Goal: Task Accomplishment & Management: Use online tool/utility

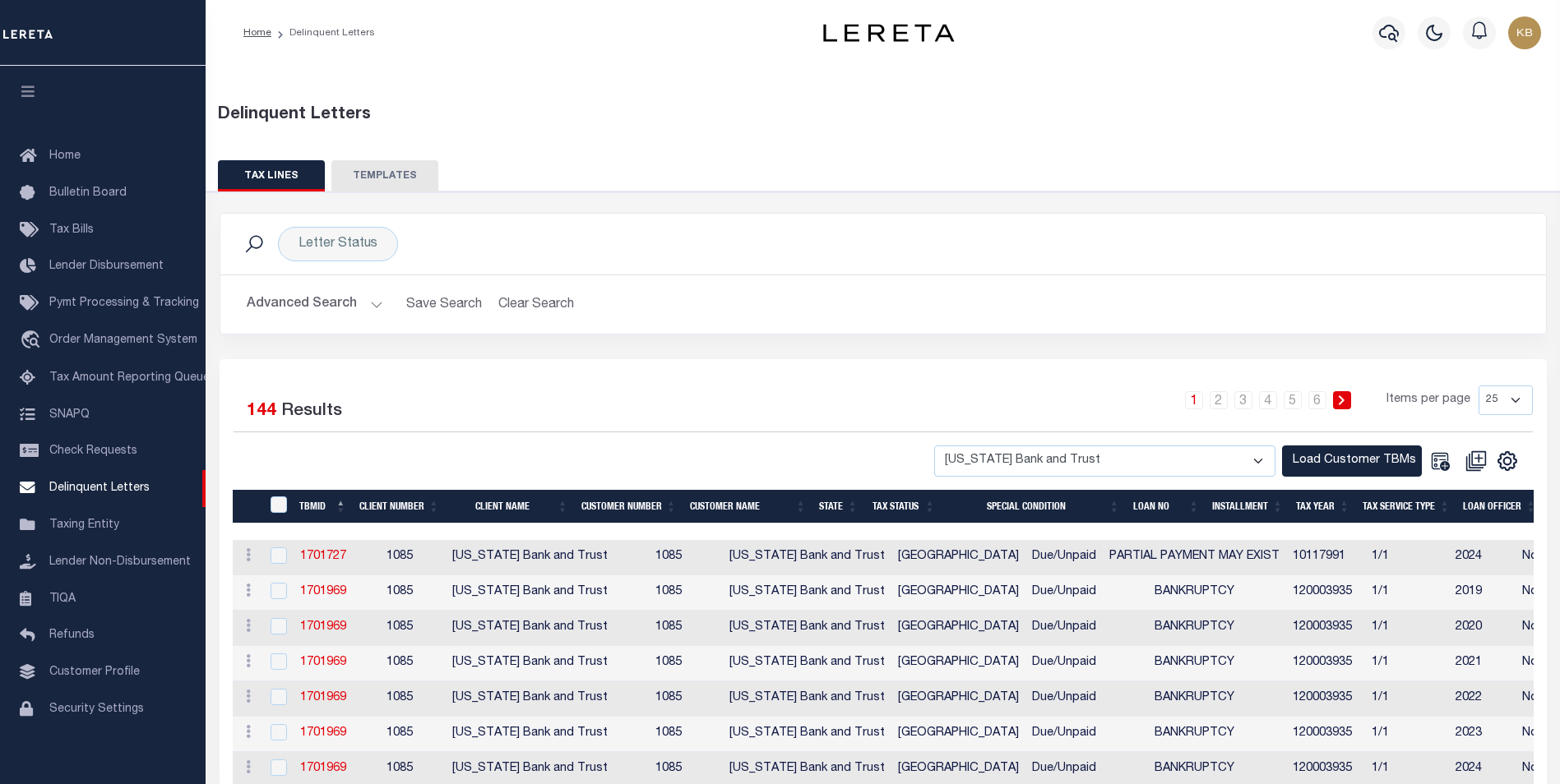
select select "1085"
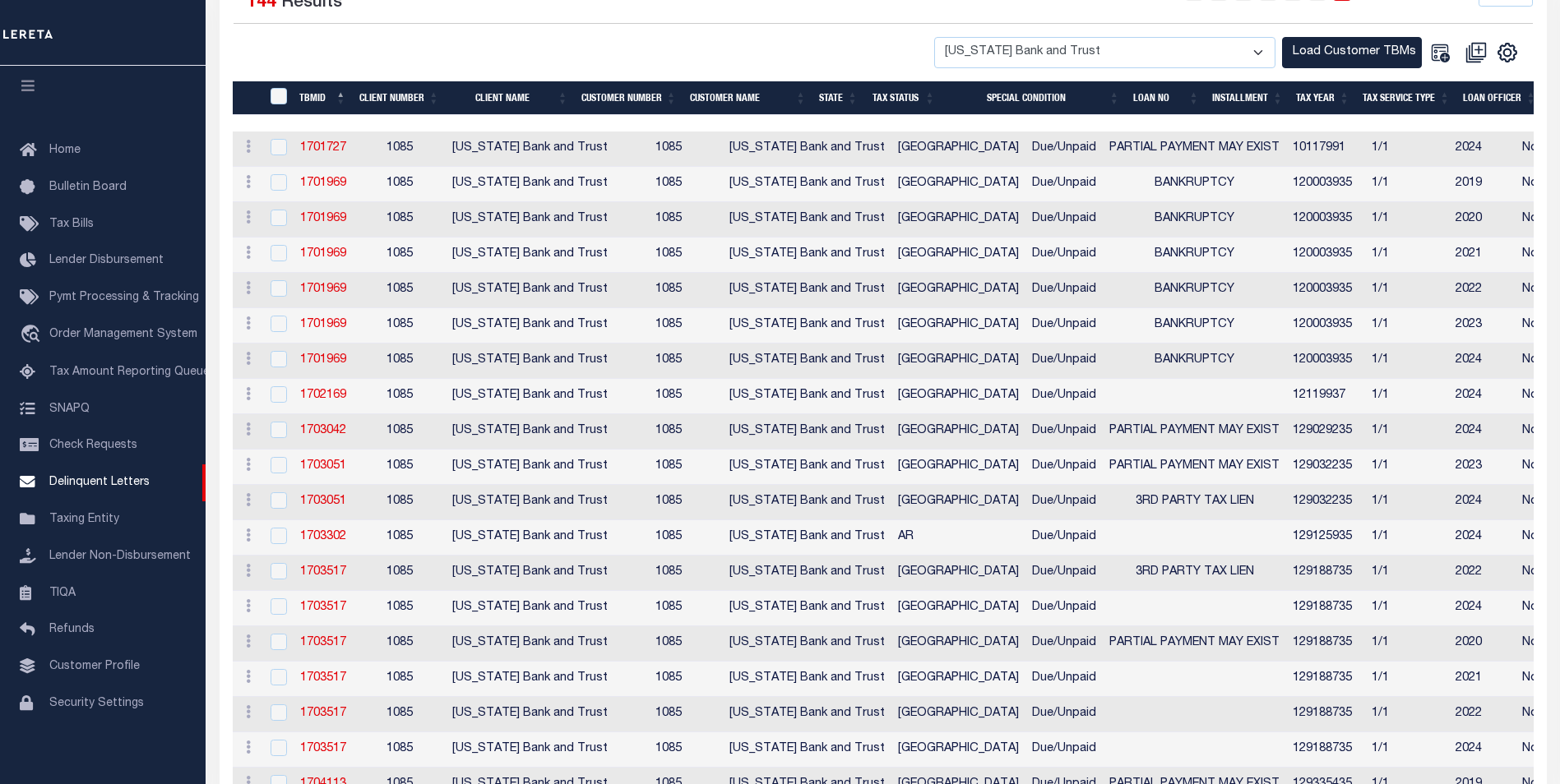
scroll to position [411, 0]
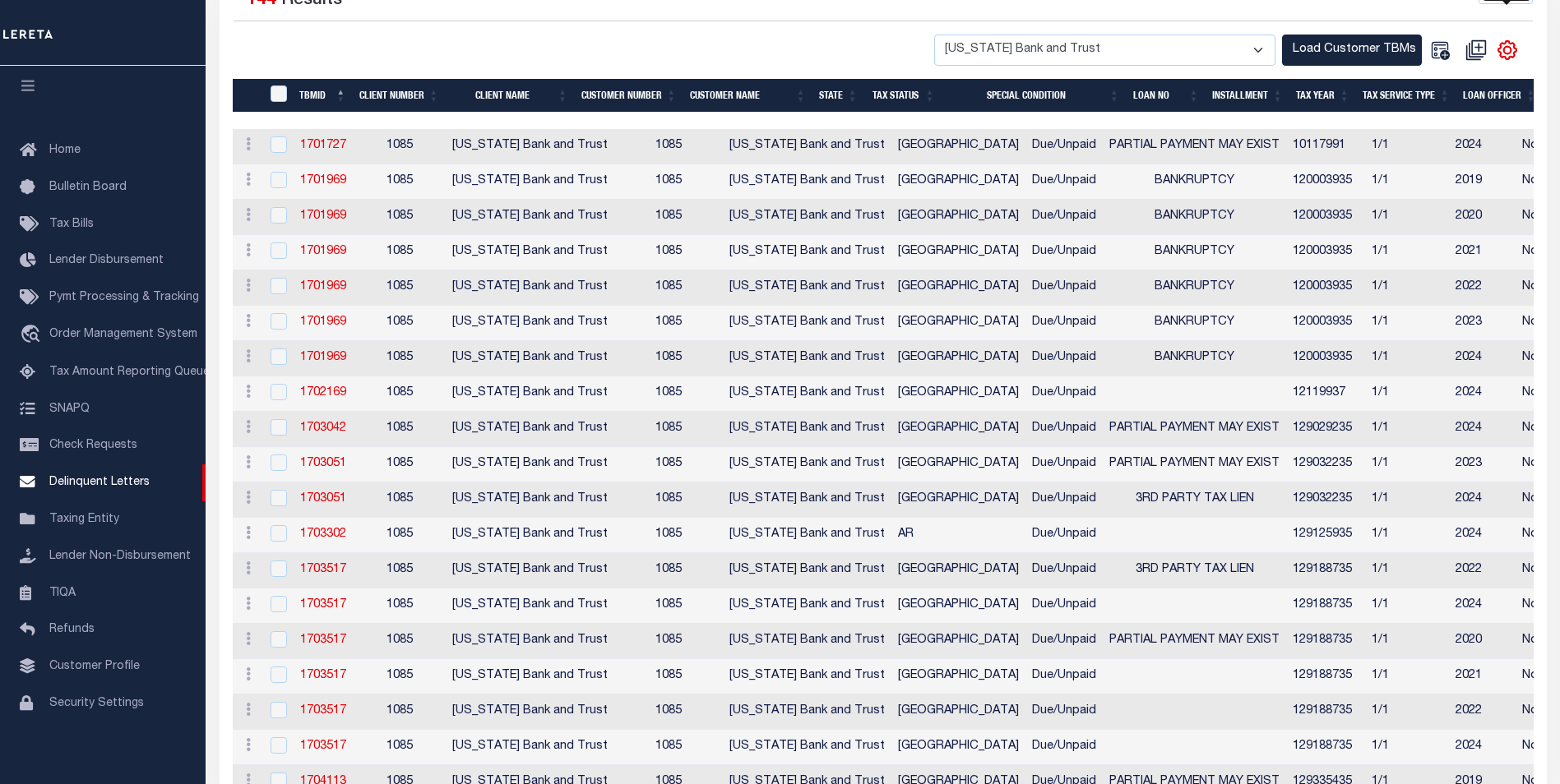
click at [1501, 53] on icon "" at bounding box center [1507, 50] width 18 height 18
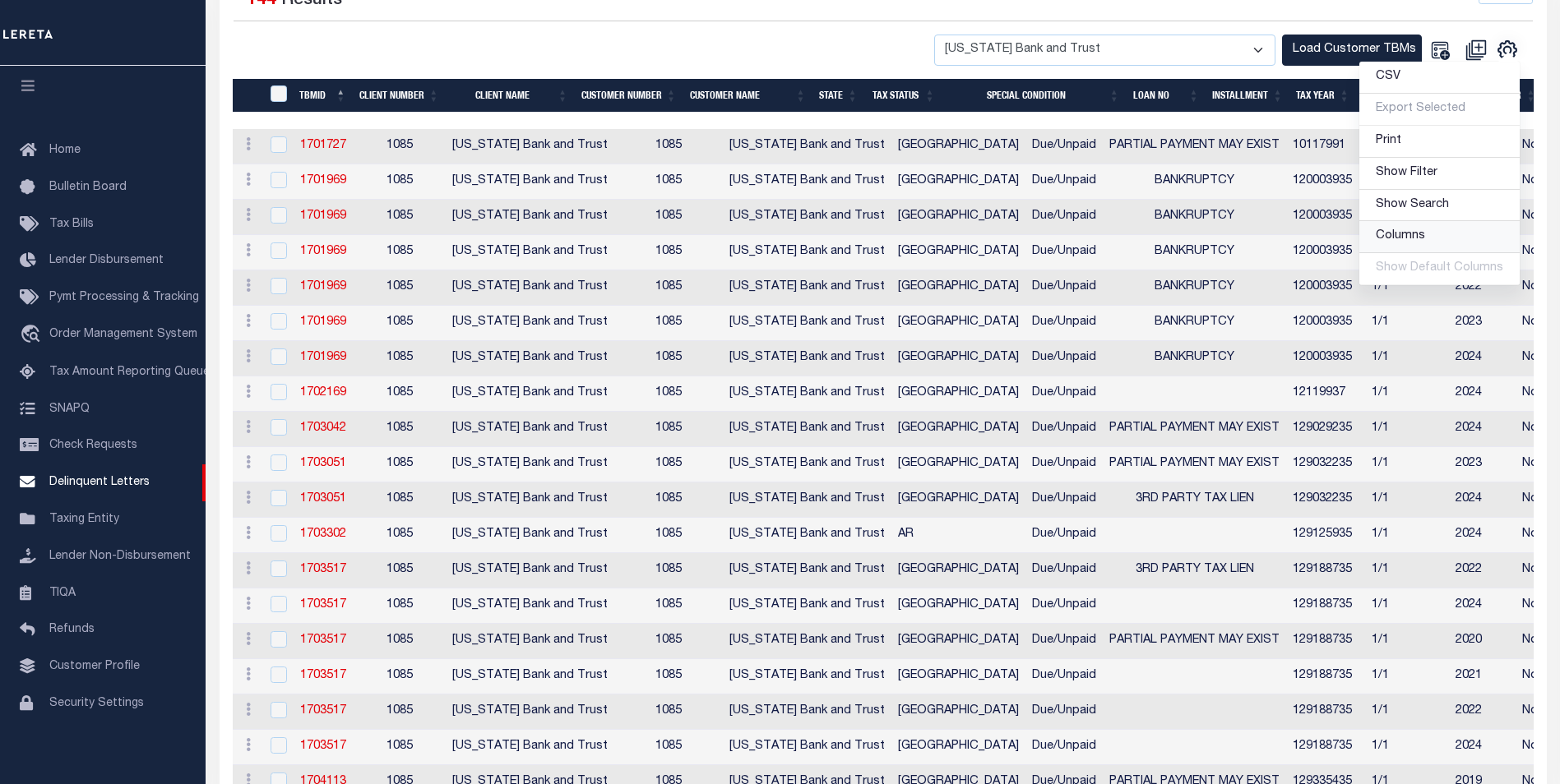
click at [1425, 242] on span "Columns" at bounding box center [1400, 236] width 49 height 12
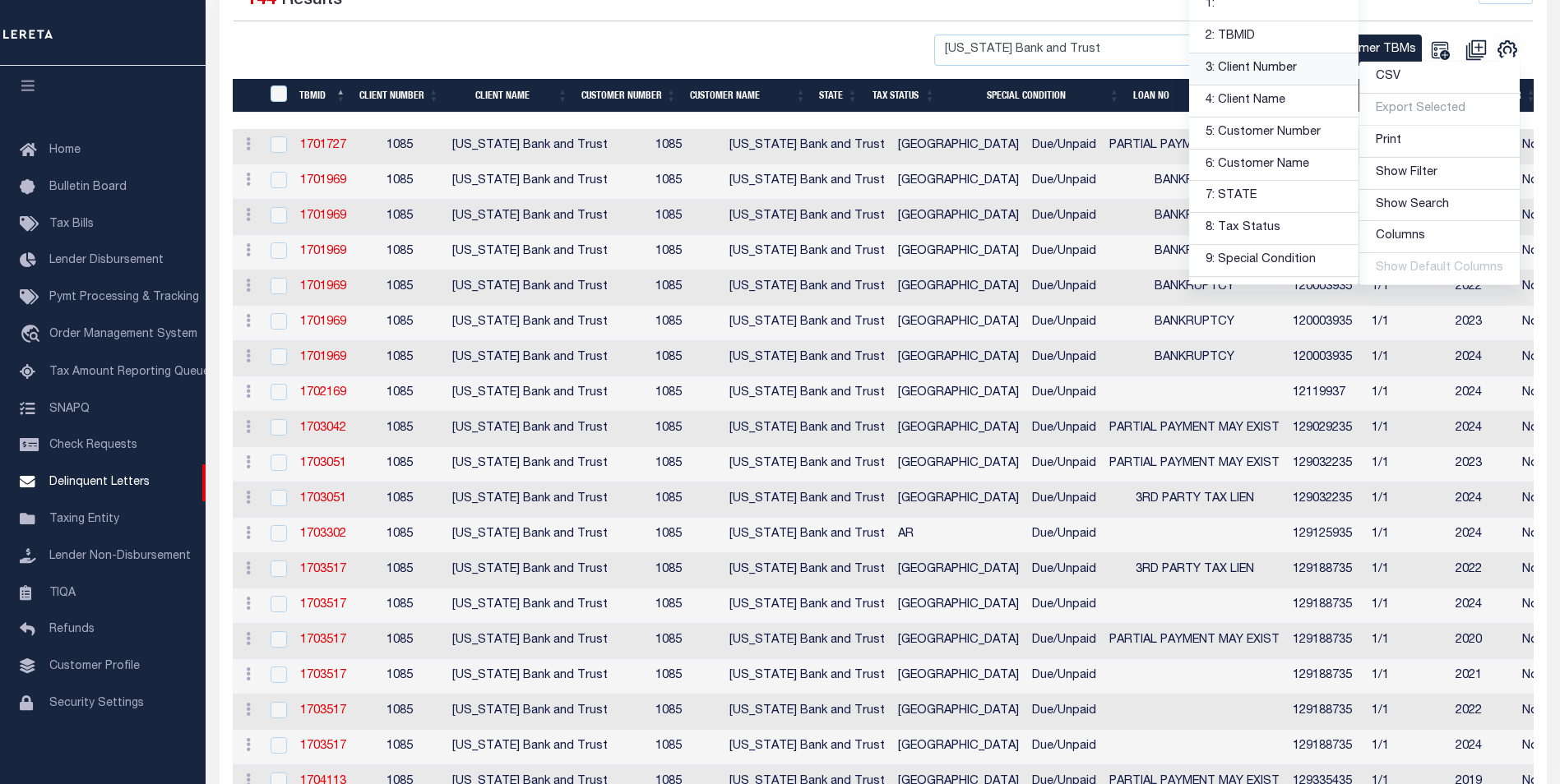
click at [1276, 70] on link "3: Client Number" at bounding box center [1273, 69] width 169 height 32
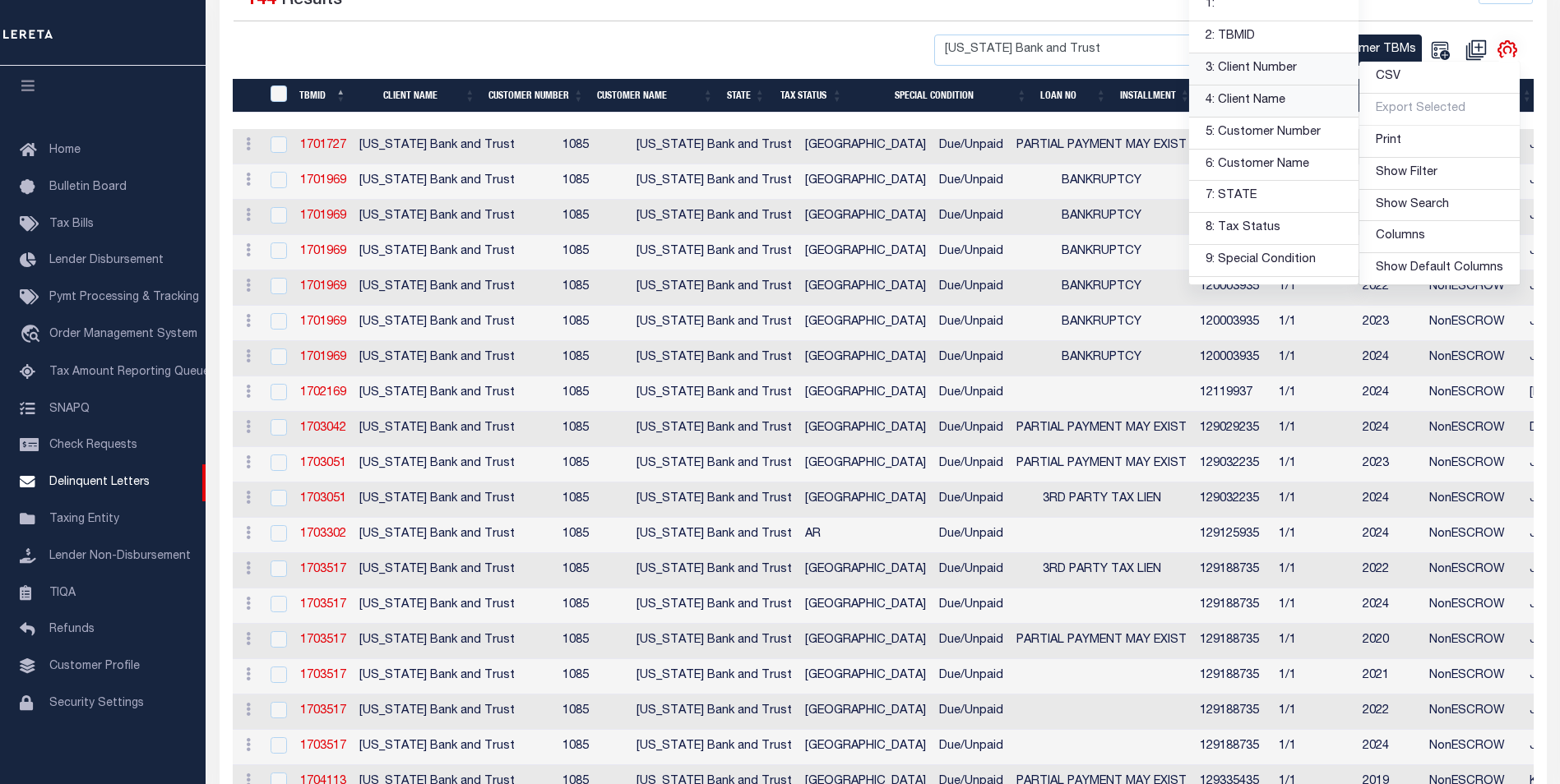
click at [1280, 104] on link "4: Client Name" at bounding box center [1273, 102] width 169 height 32
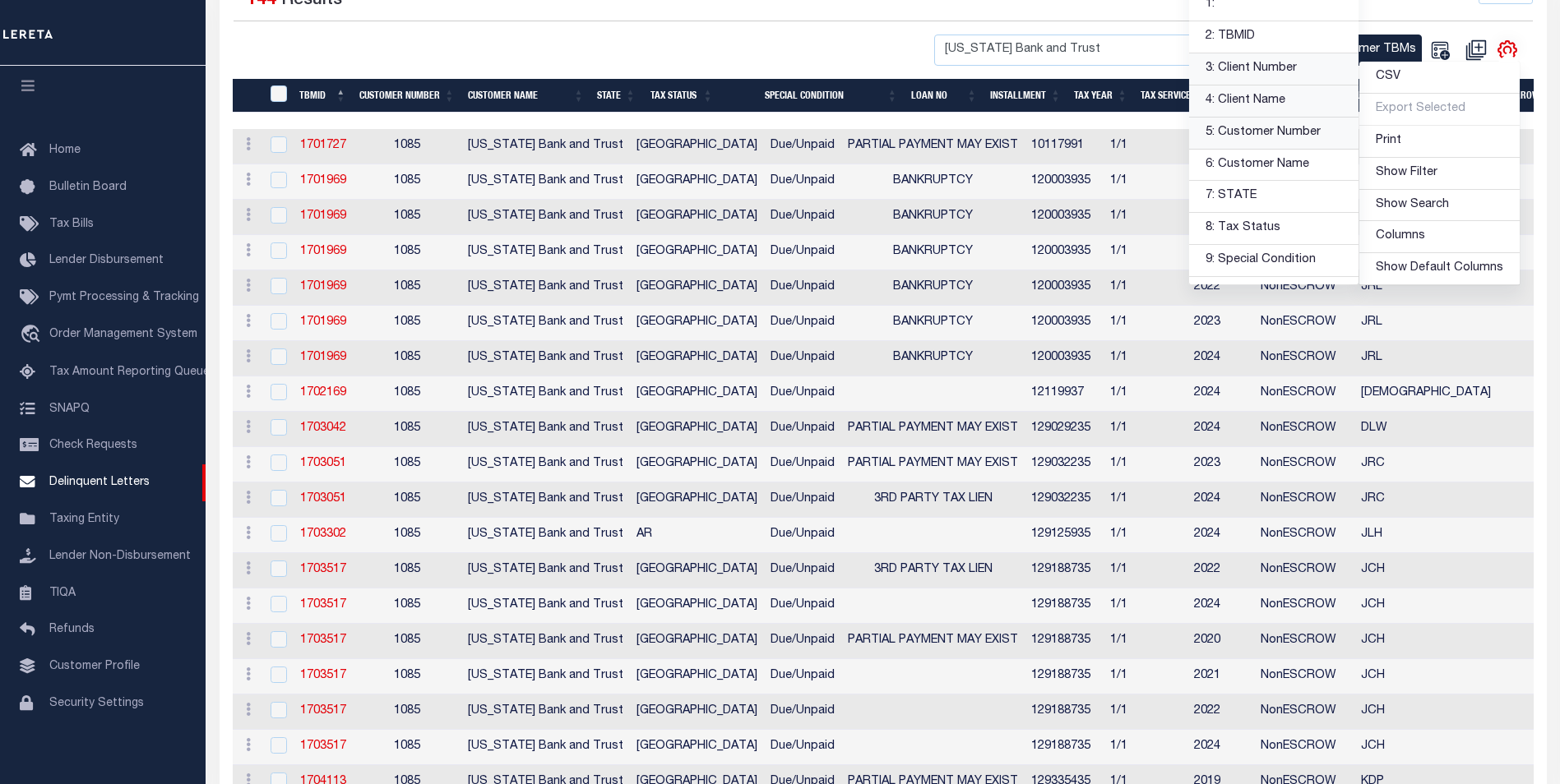
click at [1312, 133] on link "5: Customer Number" at bounding box center [1273, 133] width 169 height 32
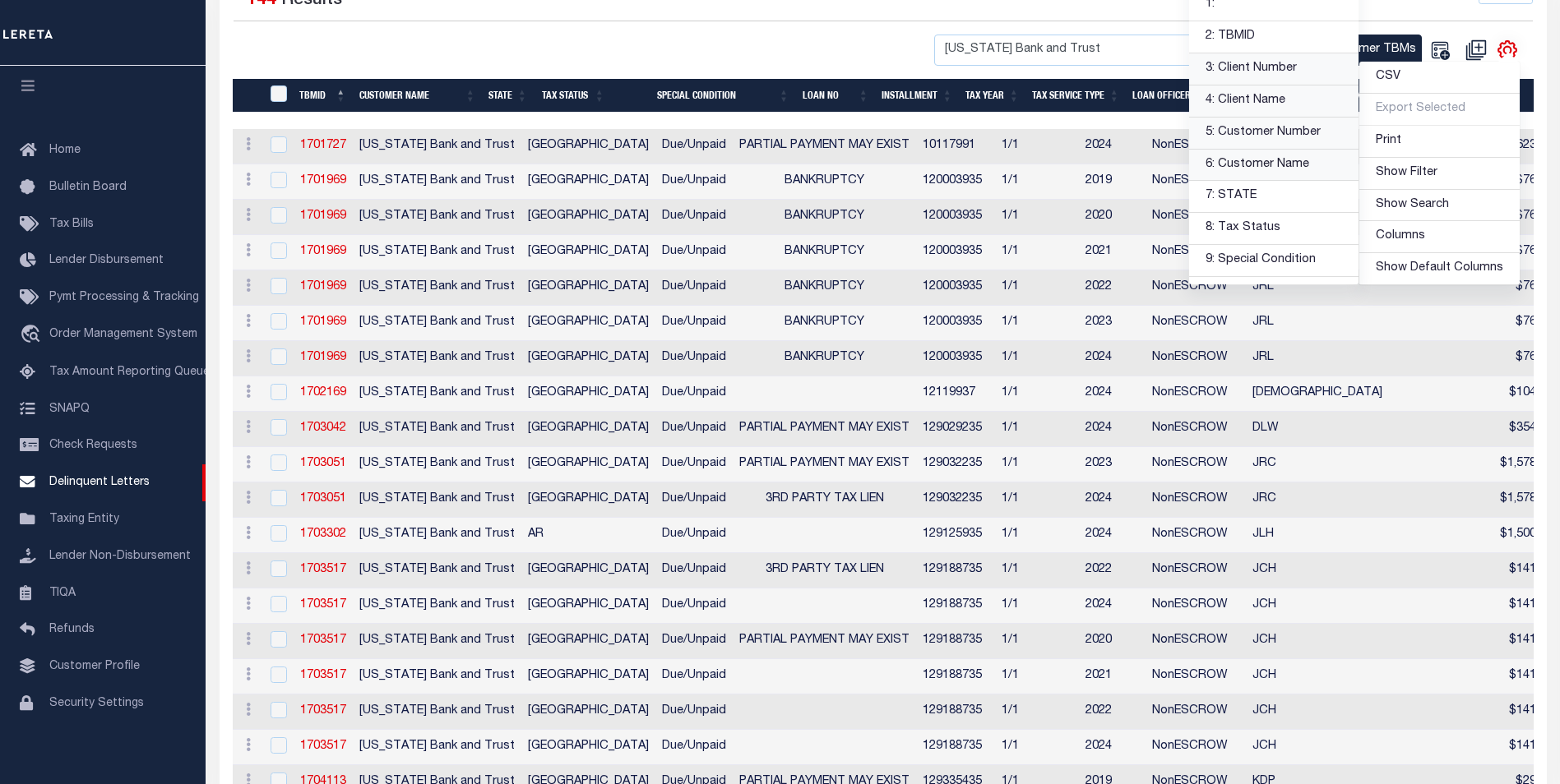
click at [1304, 172] on link "6: Customer Name" at bounding box center [1273, 165] width 169 height 32
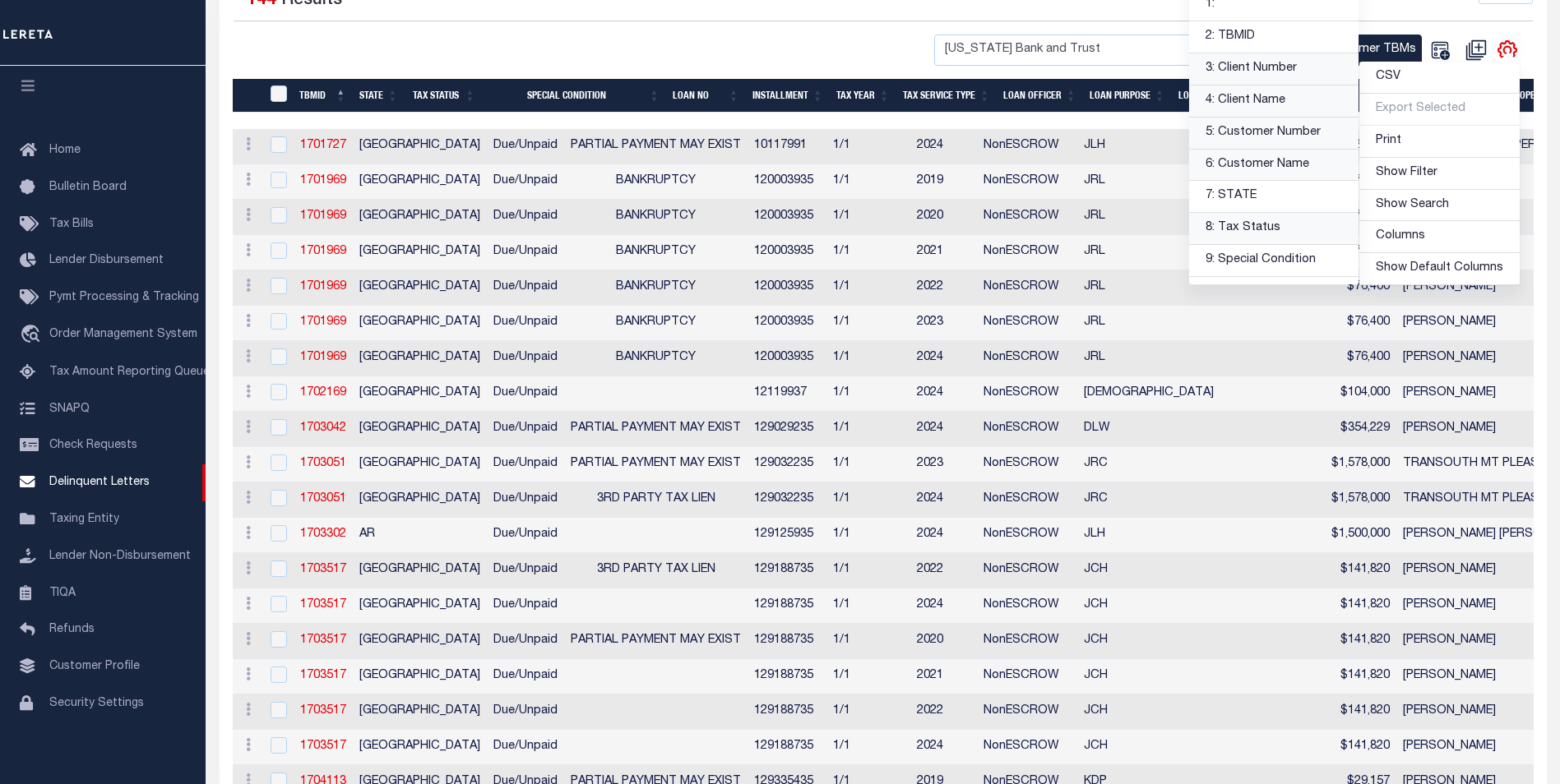
click at [1285, 224] on link "8: Tax Status" at bounding box center [1273, 229] width 169 height 32
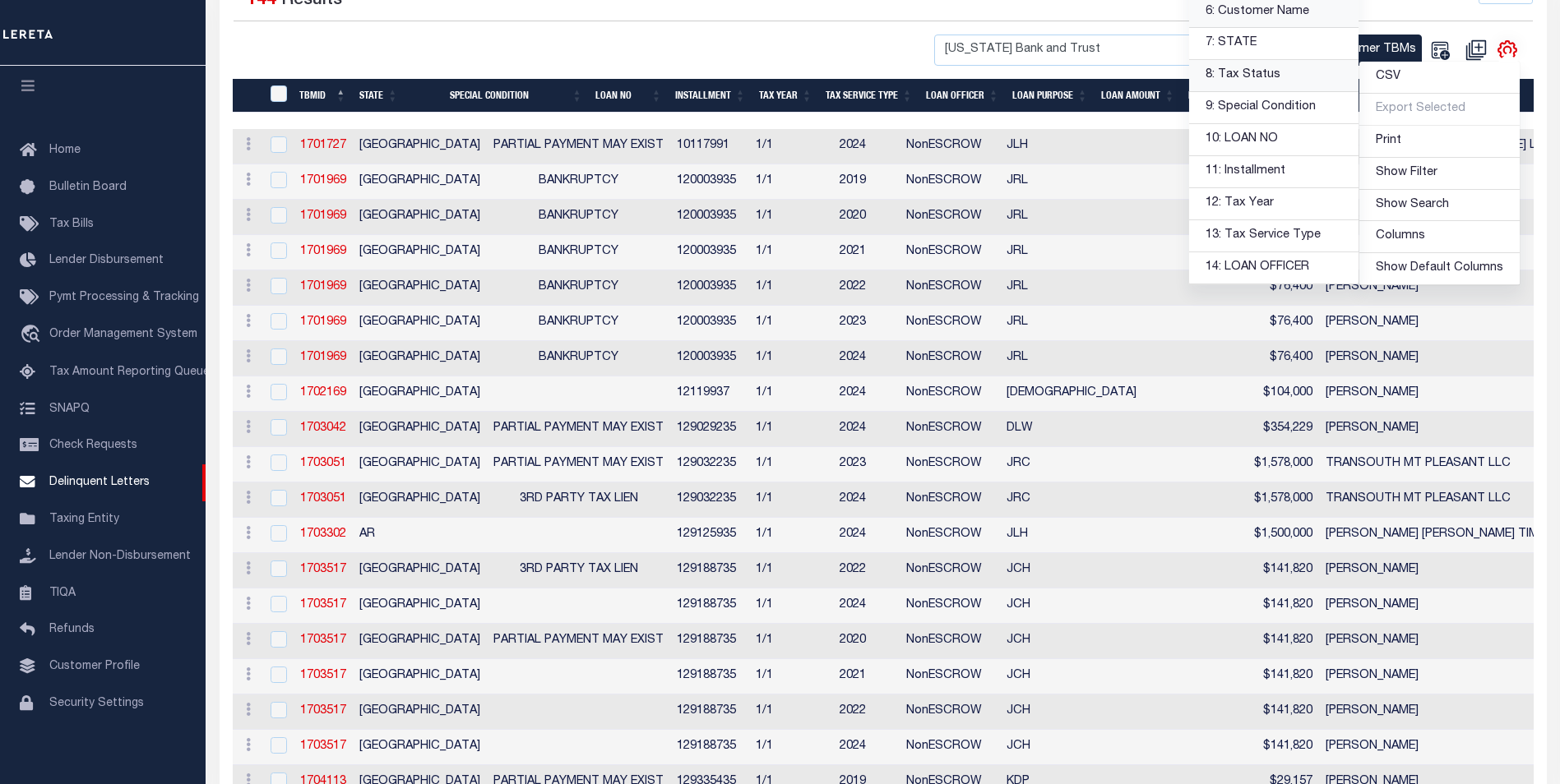
scroll to position [164, 0]
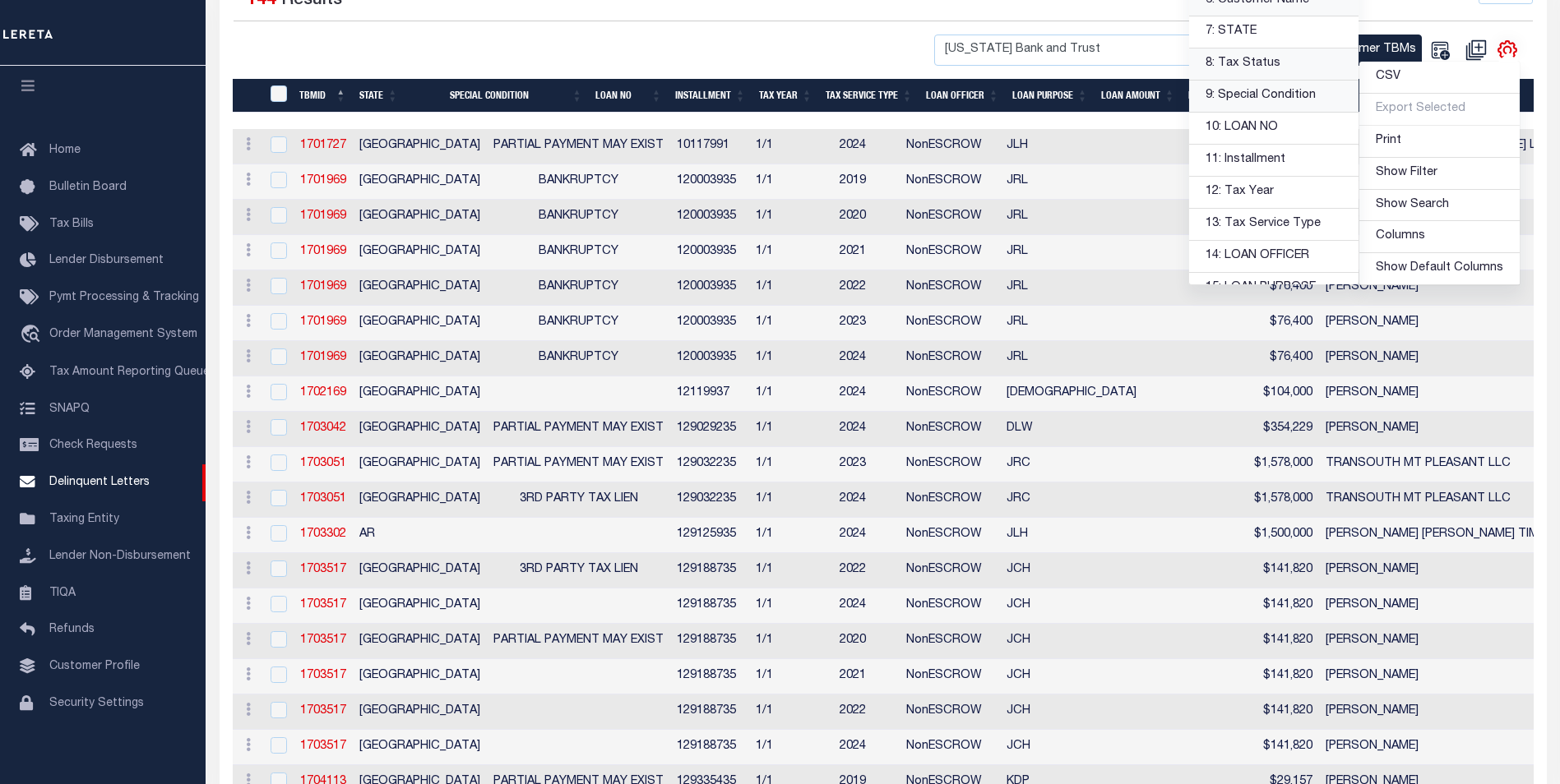
click at [1279, 95] on link "9: Special Condition" at bounding box center [1273, 97] width 169 height 32
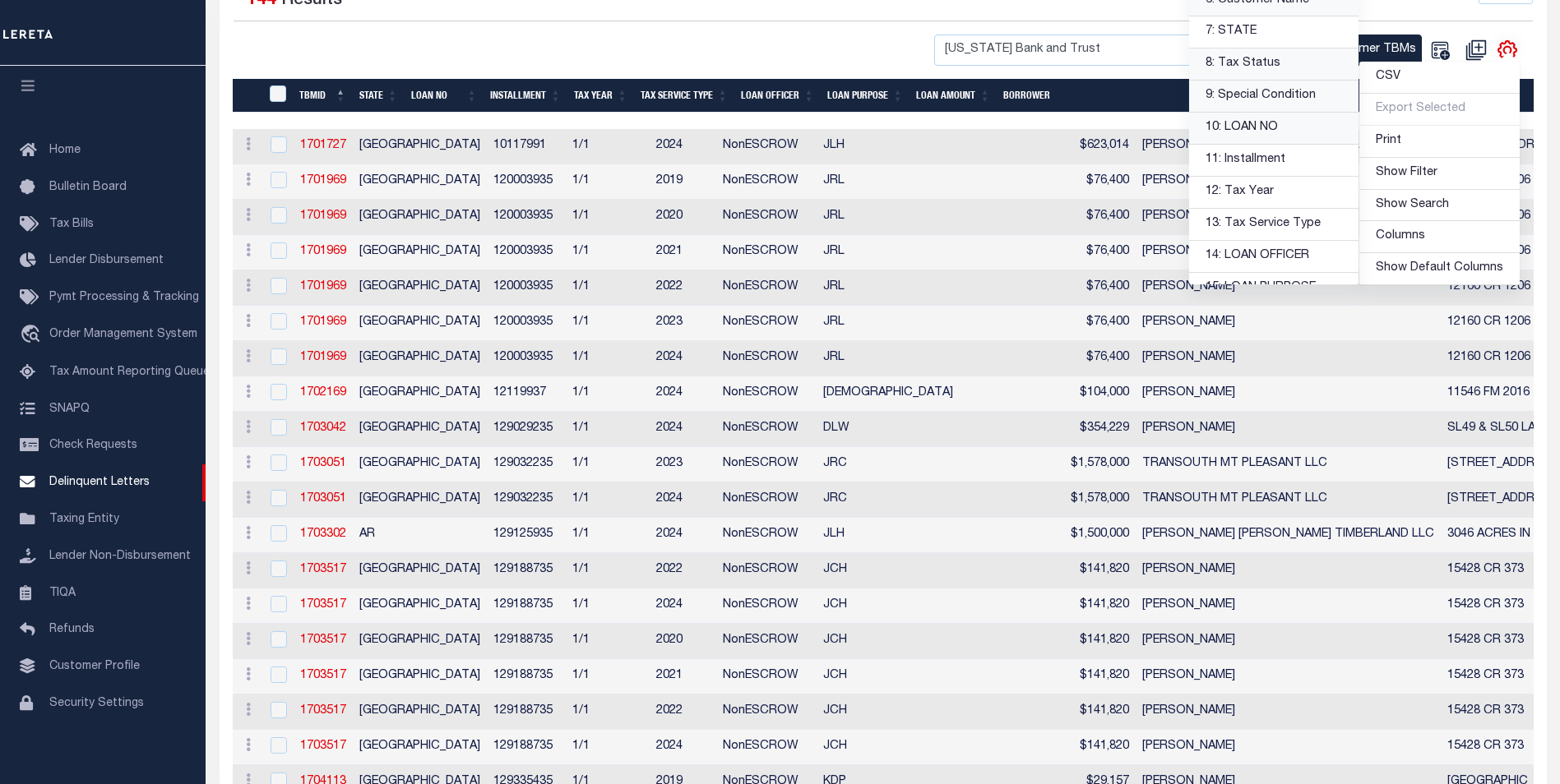
click at [1293, 133] on link "10: LOAN NO" at bounding box center [1273, 128] width 169 height 32
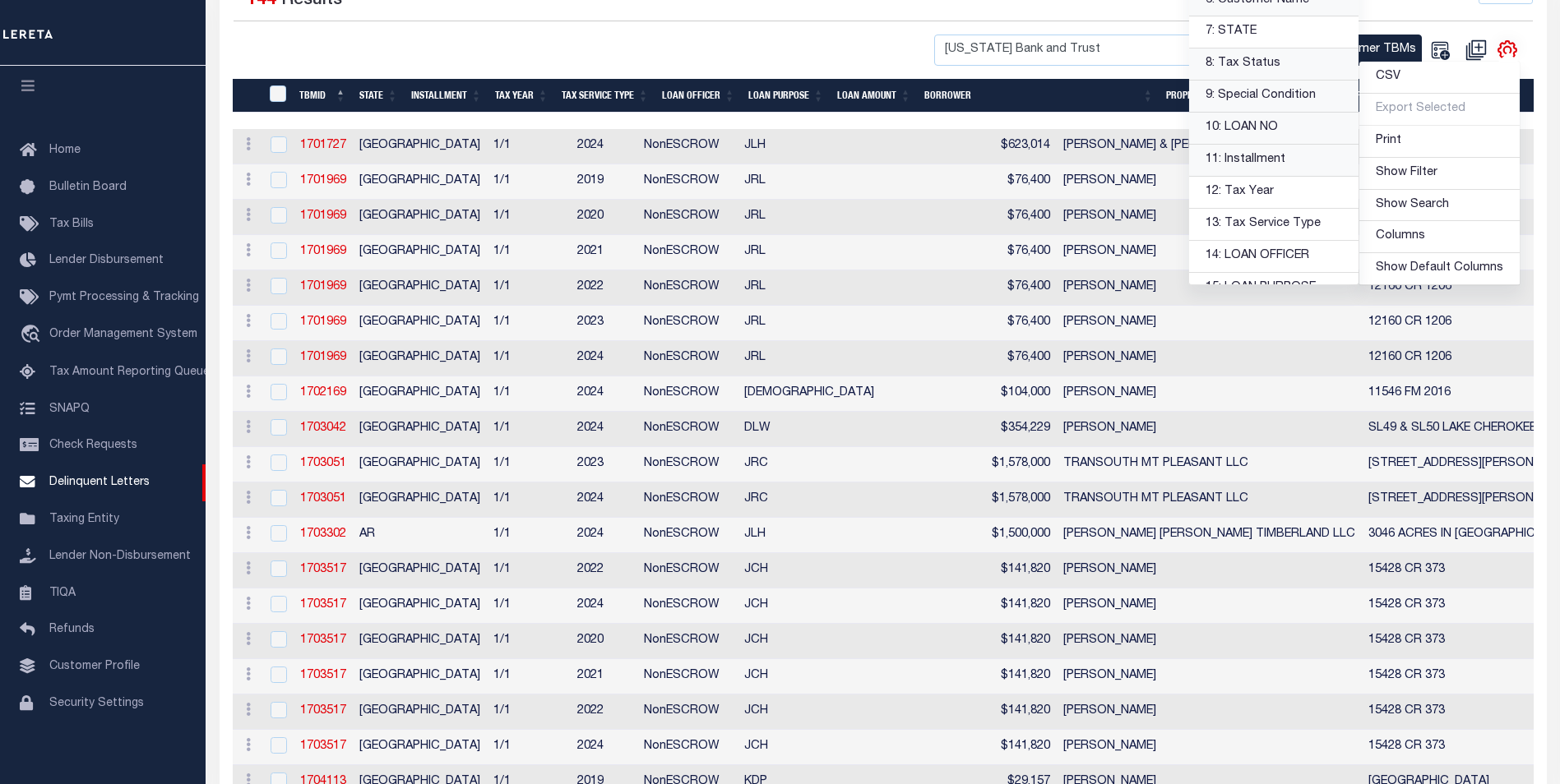
click at [1294, 164] on link "11: Installment" at bounding box center [1273, 160] width 169 height 32
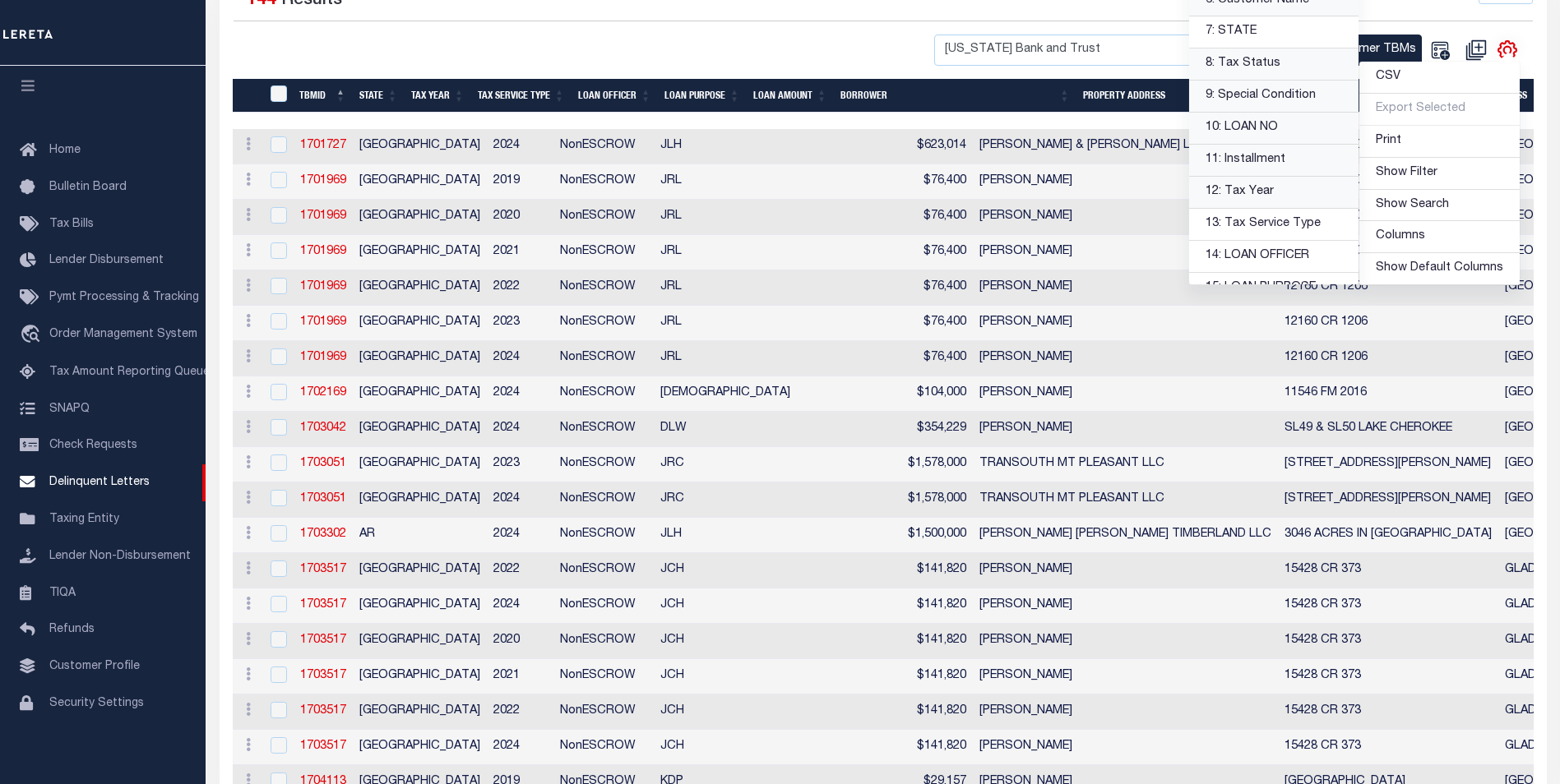
click at [1291, 197] on link "12: Tax Year" at bounding box center [1273, 193] width 169 height 32
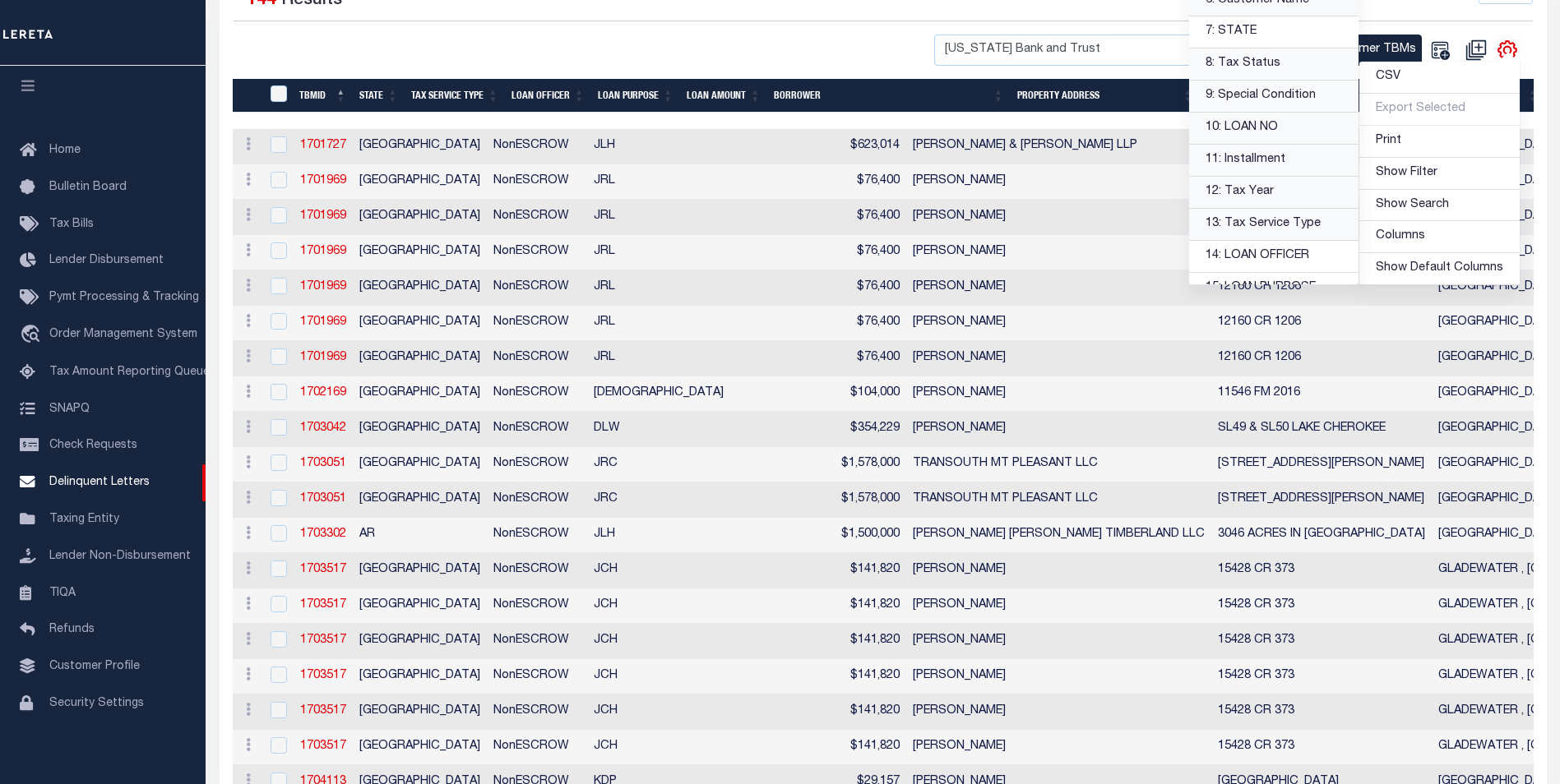
click at [1291, 226] on link "13: Tax Service Type" at bounding box center [1273, 224] width 169 height 32
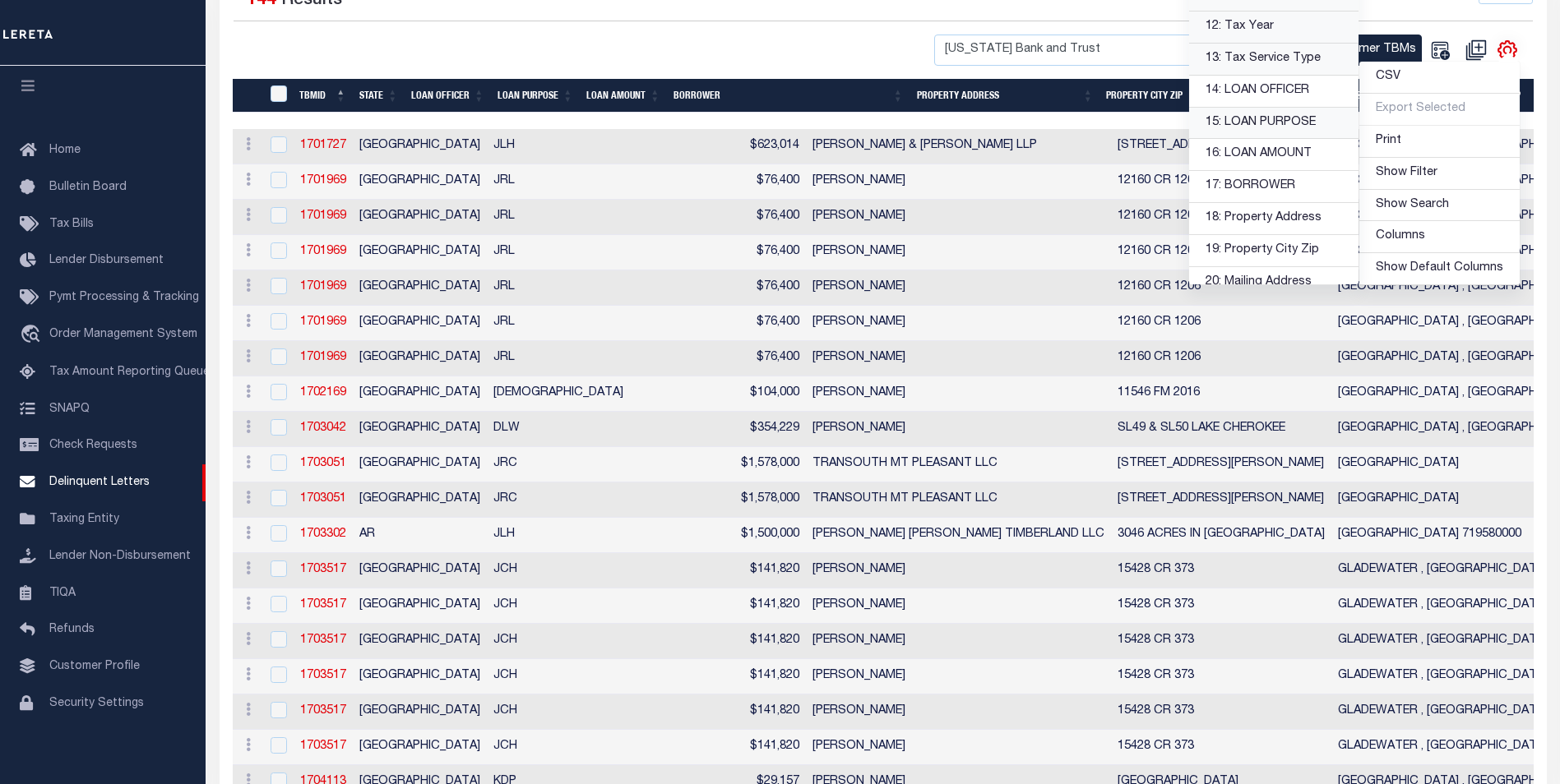
scroll to position [329, 0]
click at [1288, 94] on link "14: LOAN OFFICER" at bounding box center [1273, 93] width 169 height 32
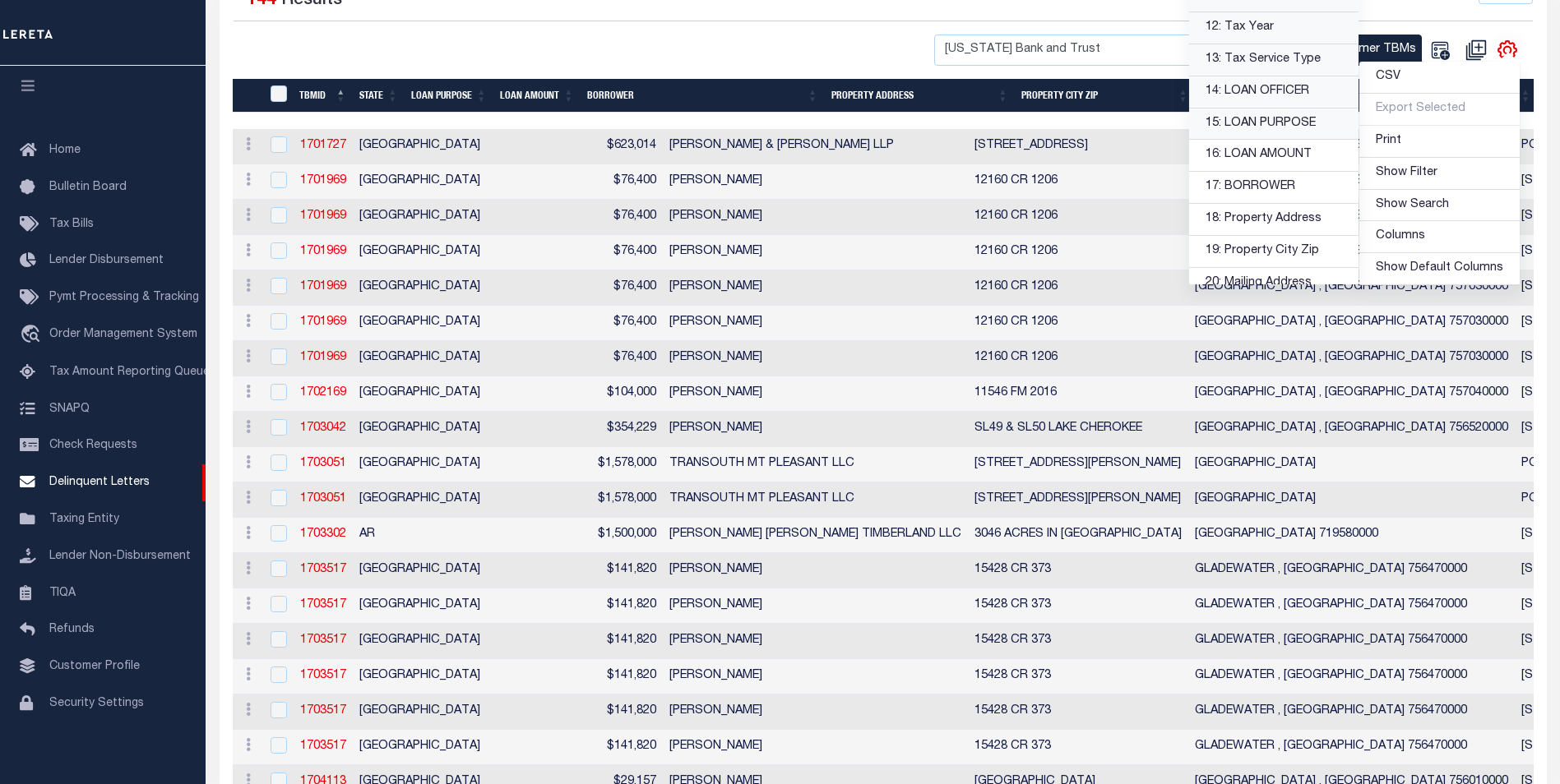
click at [1293, 123] on link "15: LOAN PURPOSE" at bounding box center [1273, 124] width 169 height 32
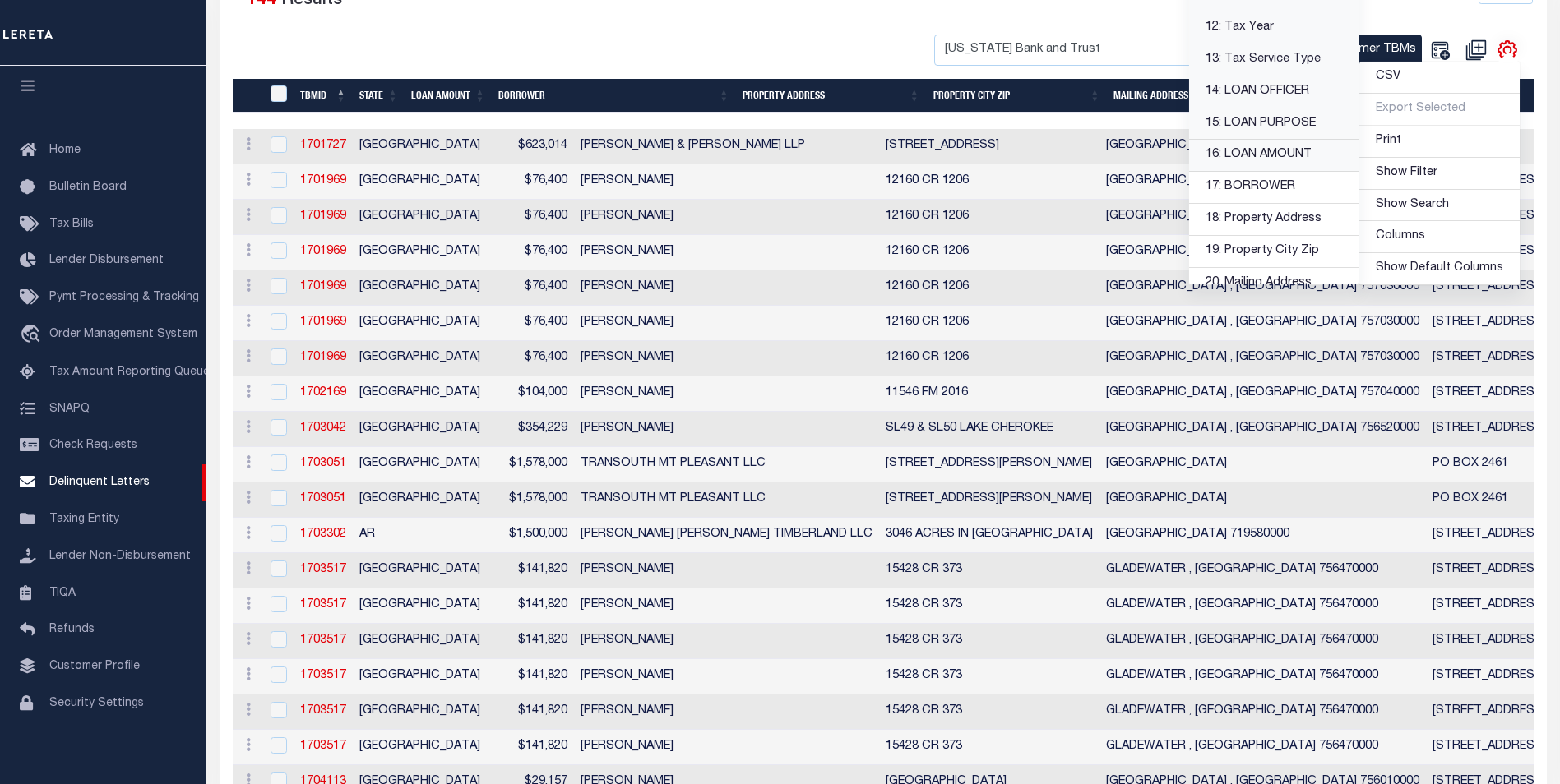
click at [1295, 155] on link "16: LOAN AMOUNT" at bounding box center [1273, 156] width 169 height 32
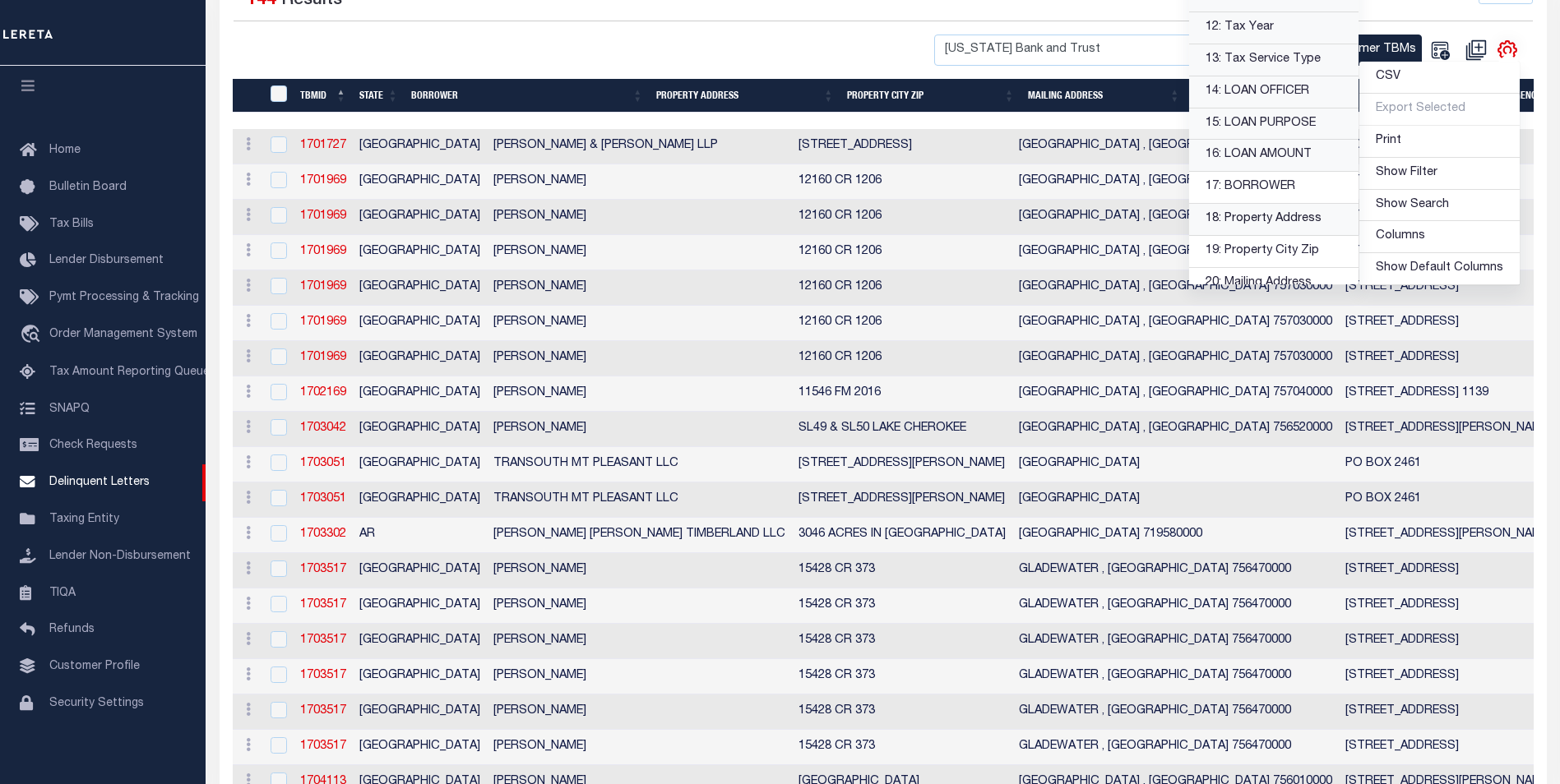
click at [1288, 219] on link "18: Property Address" at bounding box center [1273, 219] width 169 height 32
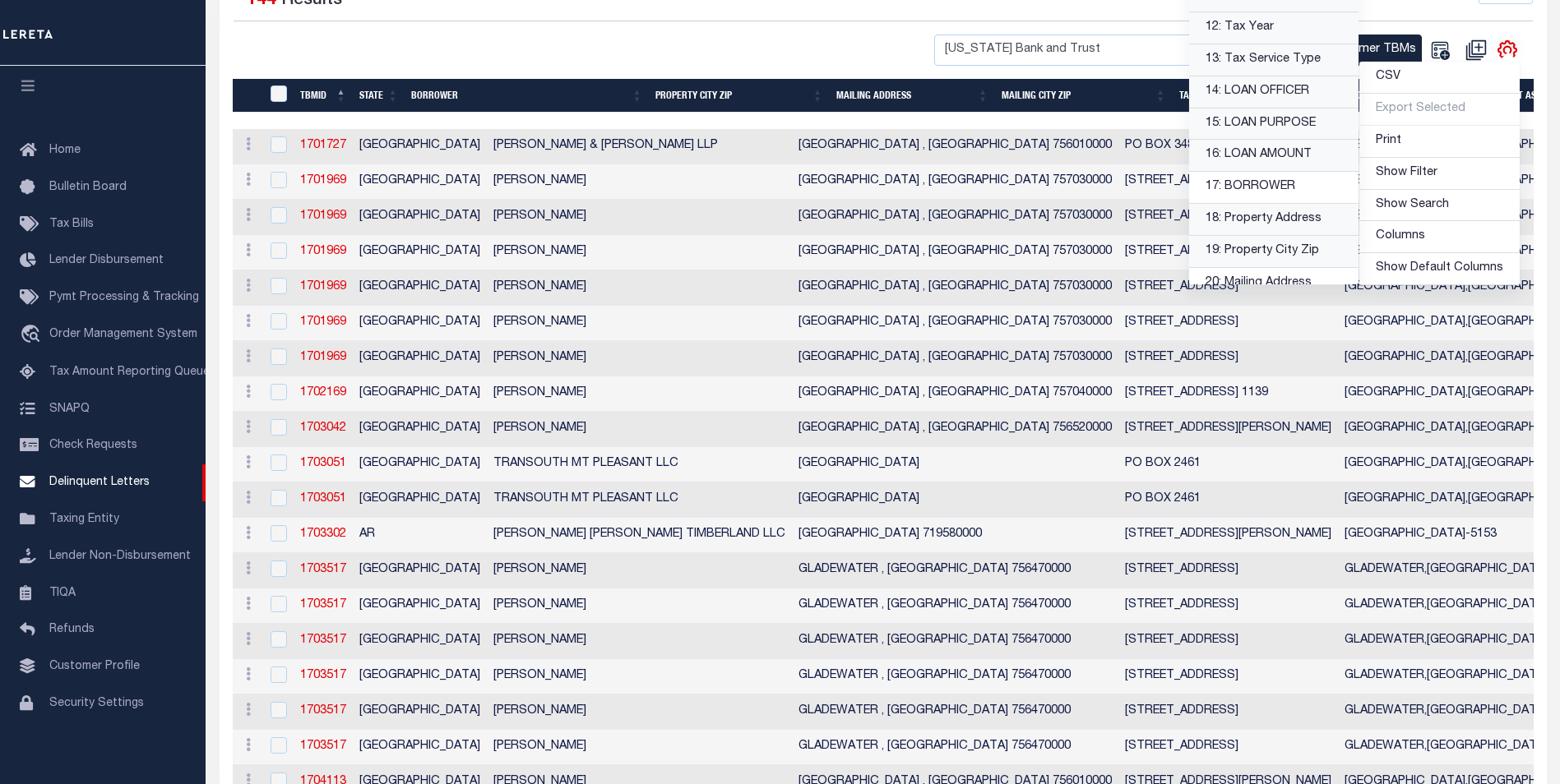
click at [1287, 259] on link "19: Property City Zip" at bounding box center [1273, 252] width 169 height 32
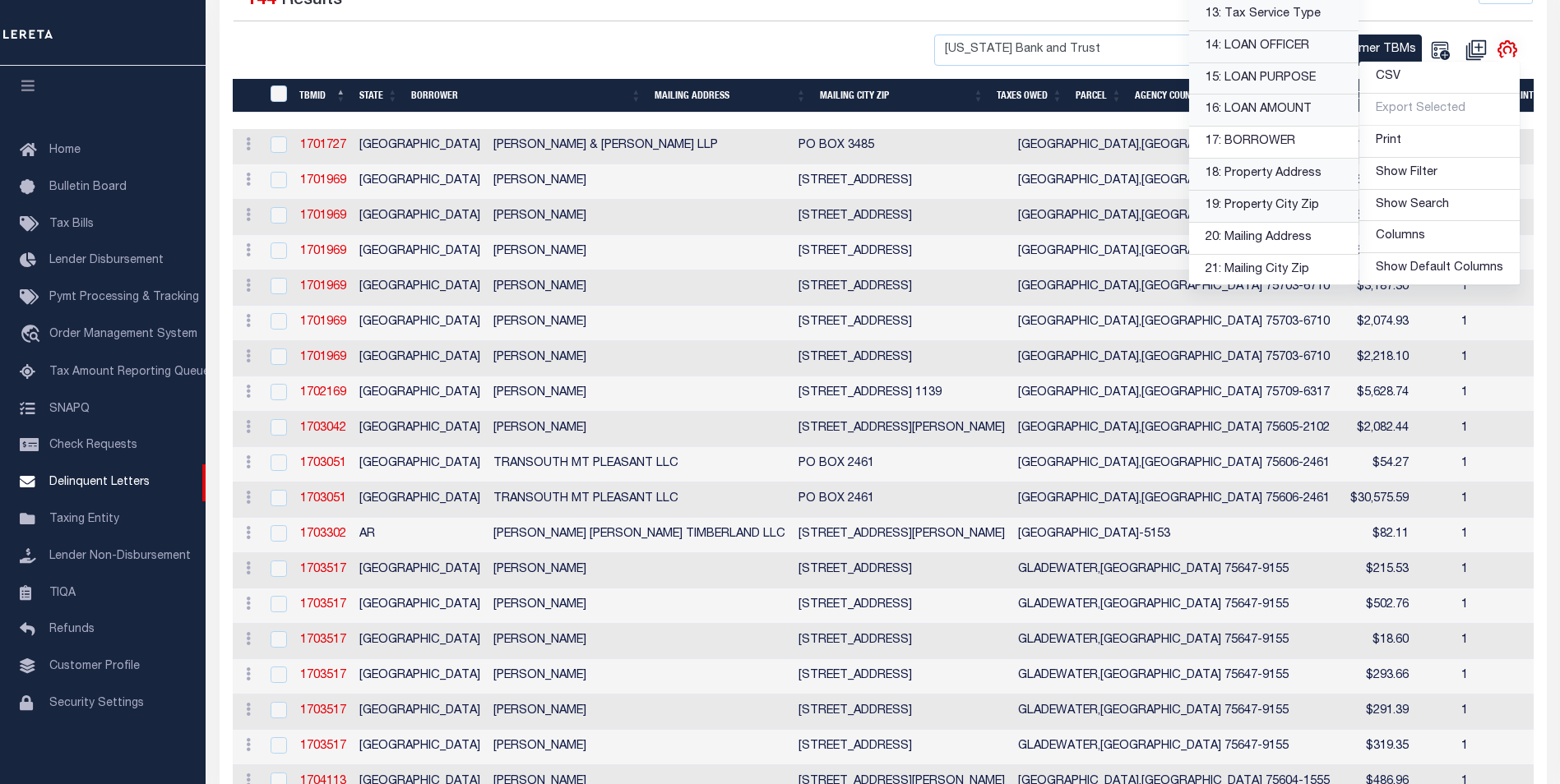
scroll to position [411, 0]
click at [1279, 195] on link "20: Mailing Address" at bounding box center [1273, 202] width 169 height 32
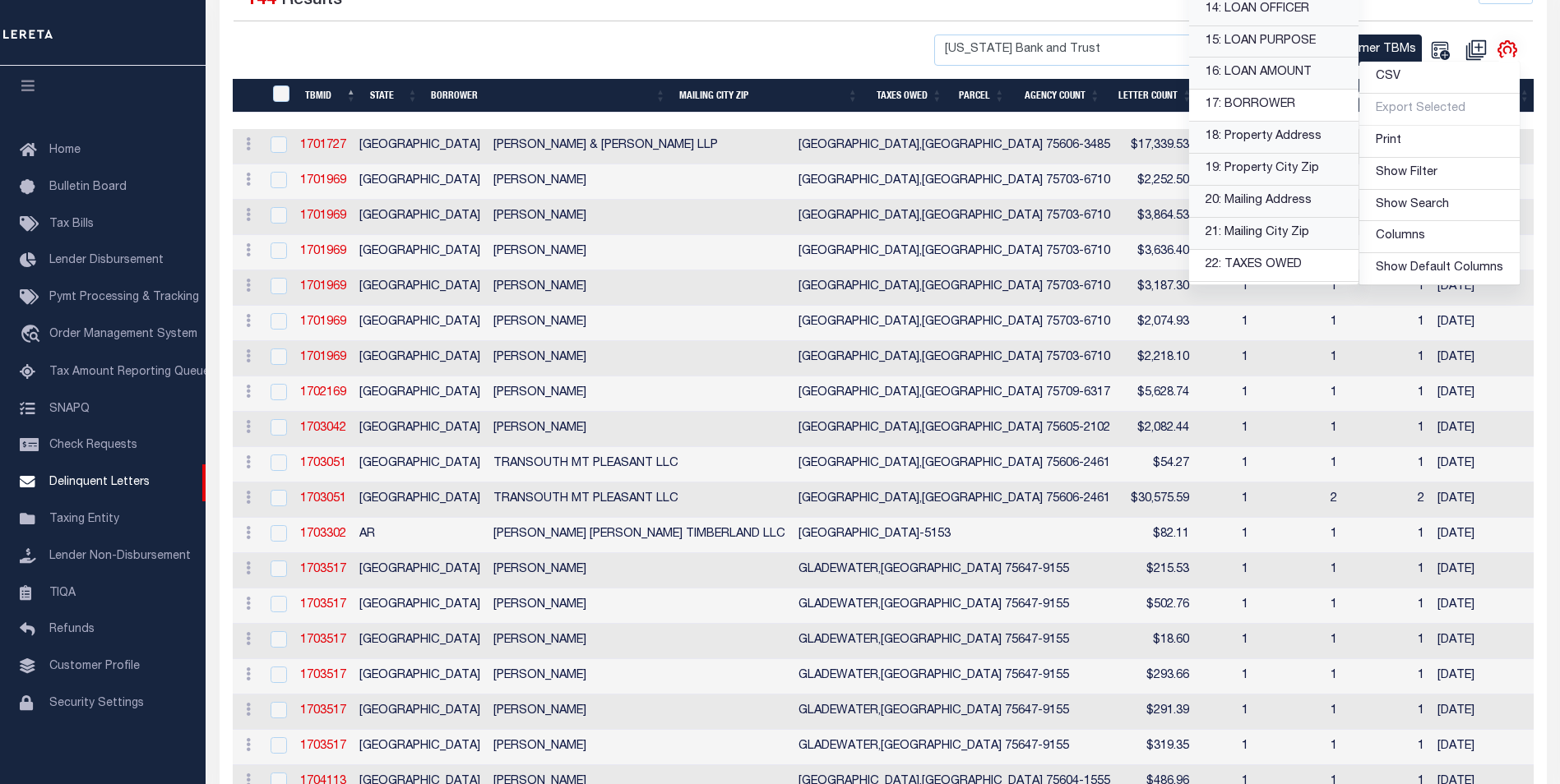
click at [1288, 234] on link "21: Mailing City Zip" at bounding box center [1273, 234] width 169 height 32
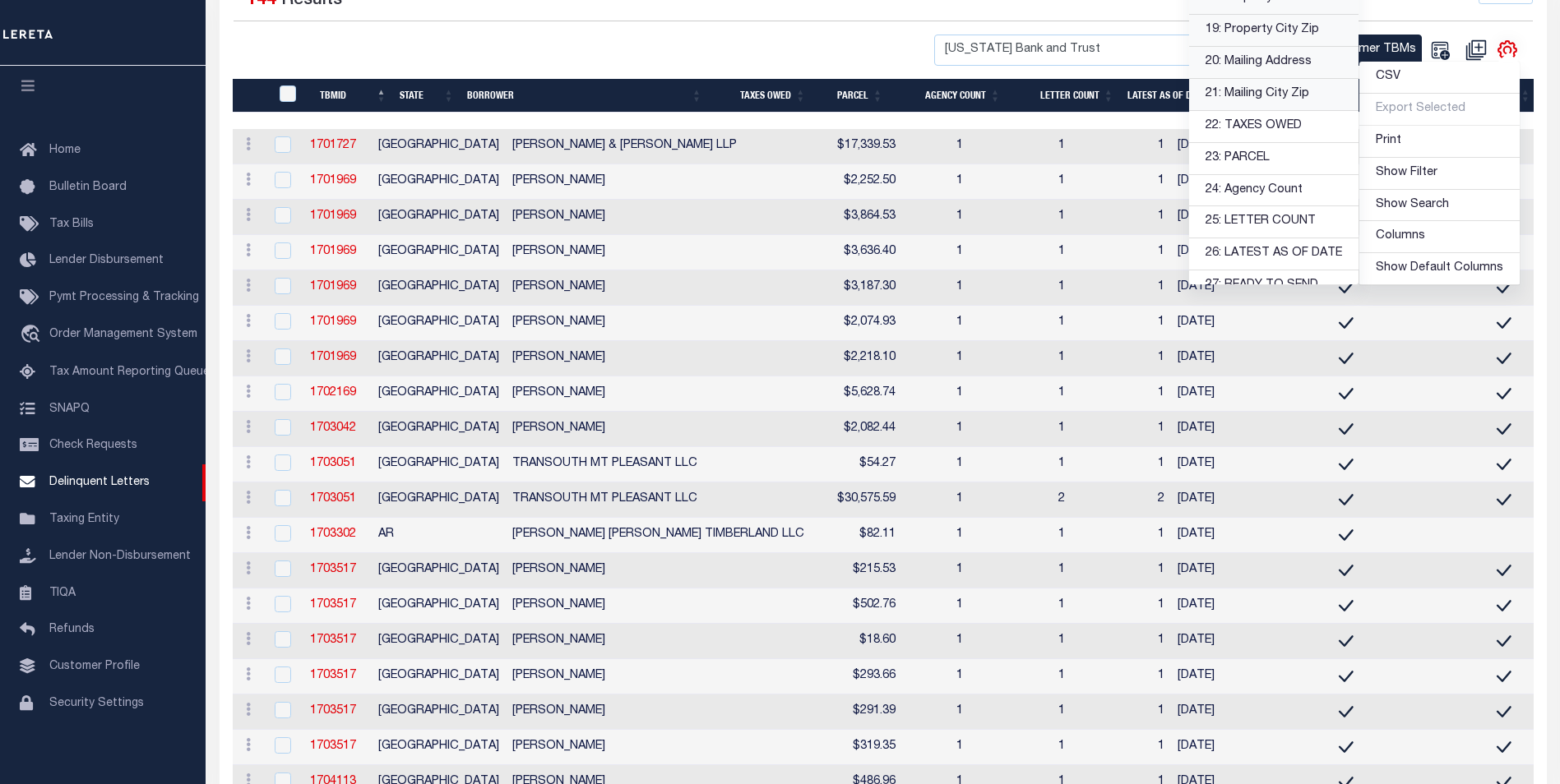
scroll to position [575, 0]
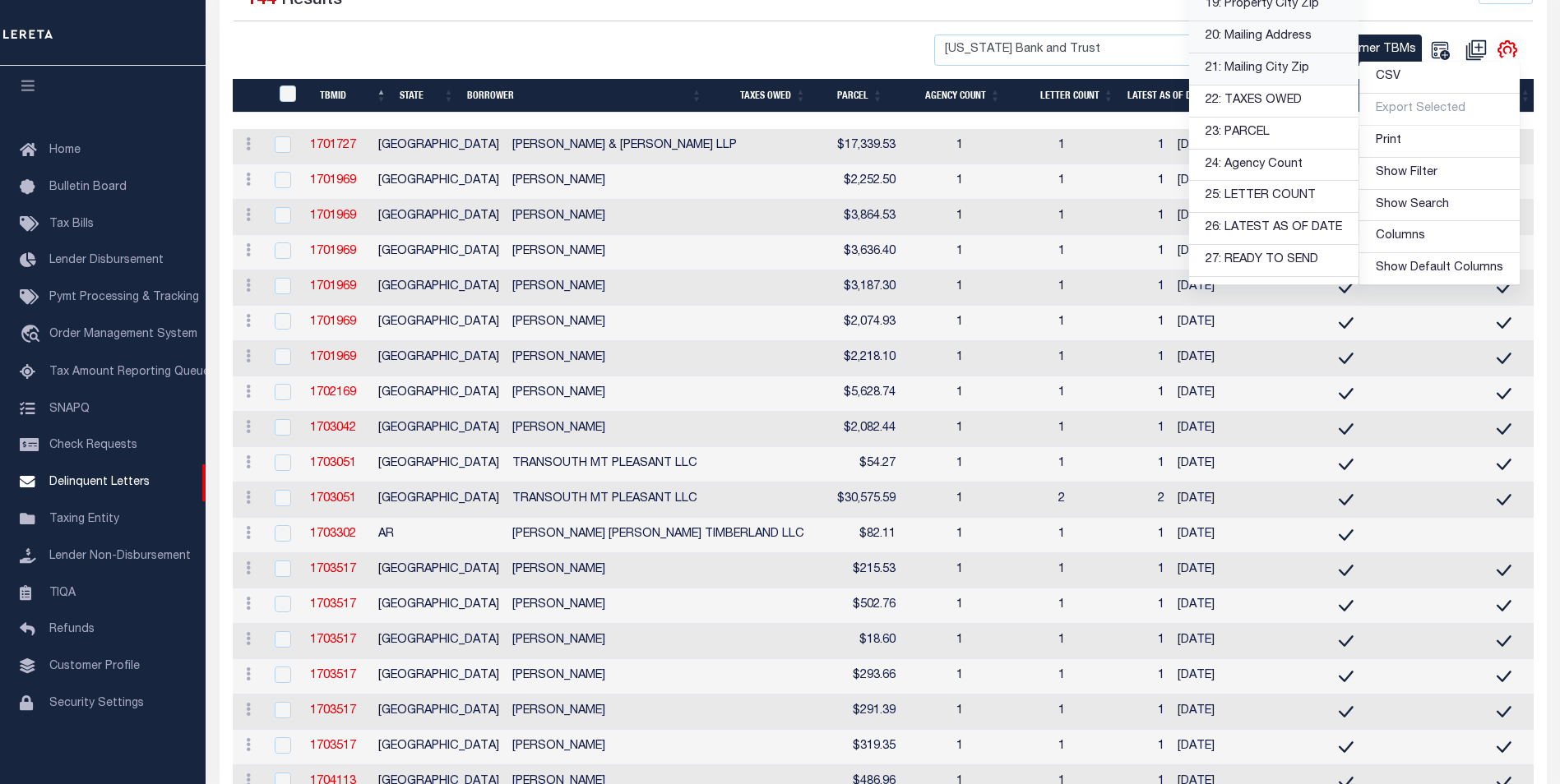
click at [788, 41] on div at bounding box center [558, 50] width 650 height 32
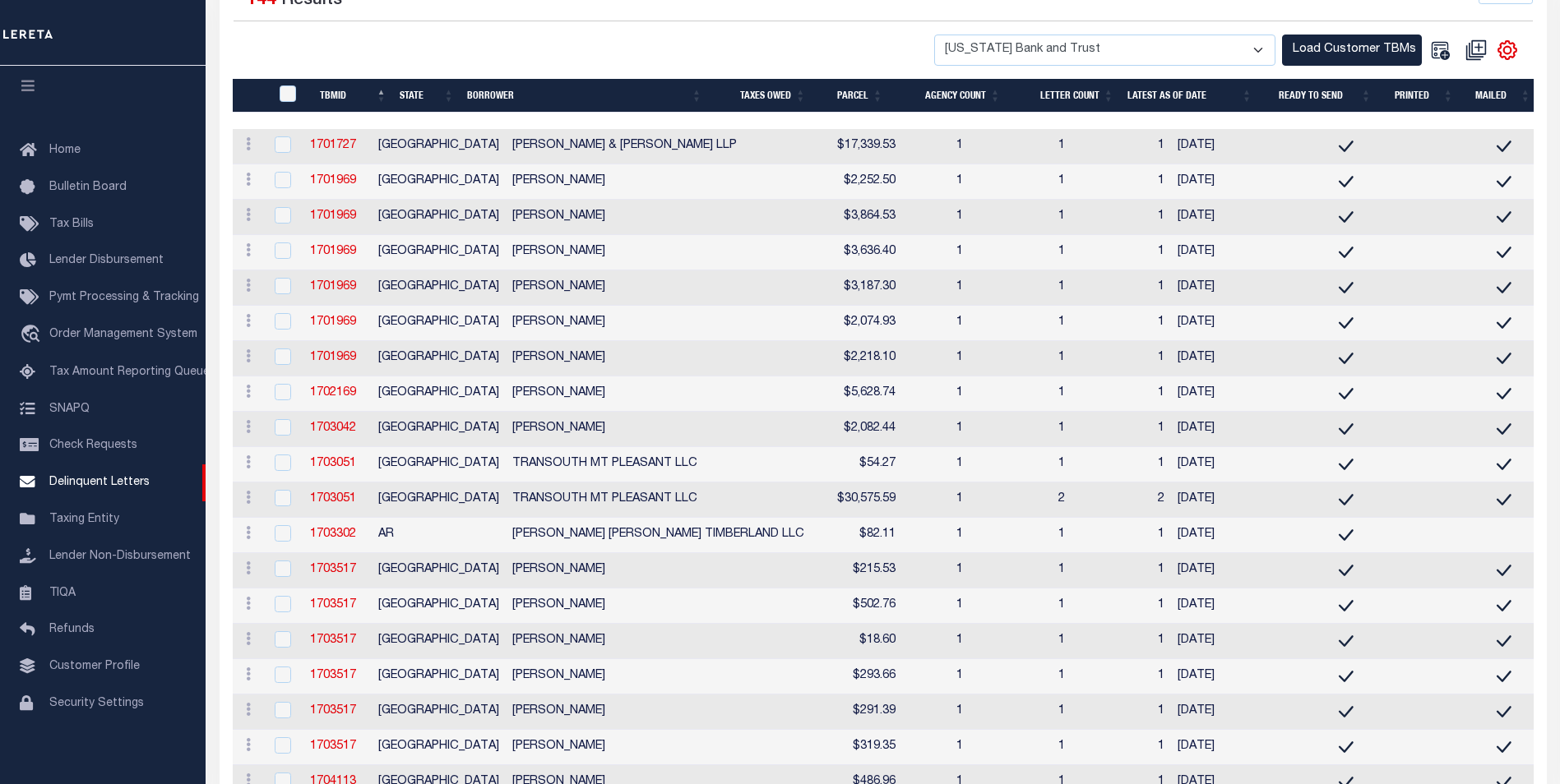
click at [496, 91] on th "BORROWER" at bounding box center [584, 96] width 248 height 33
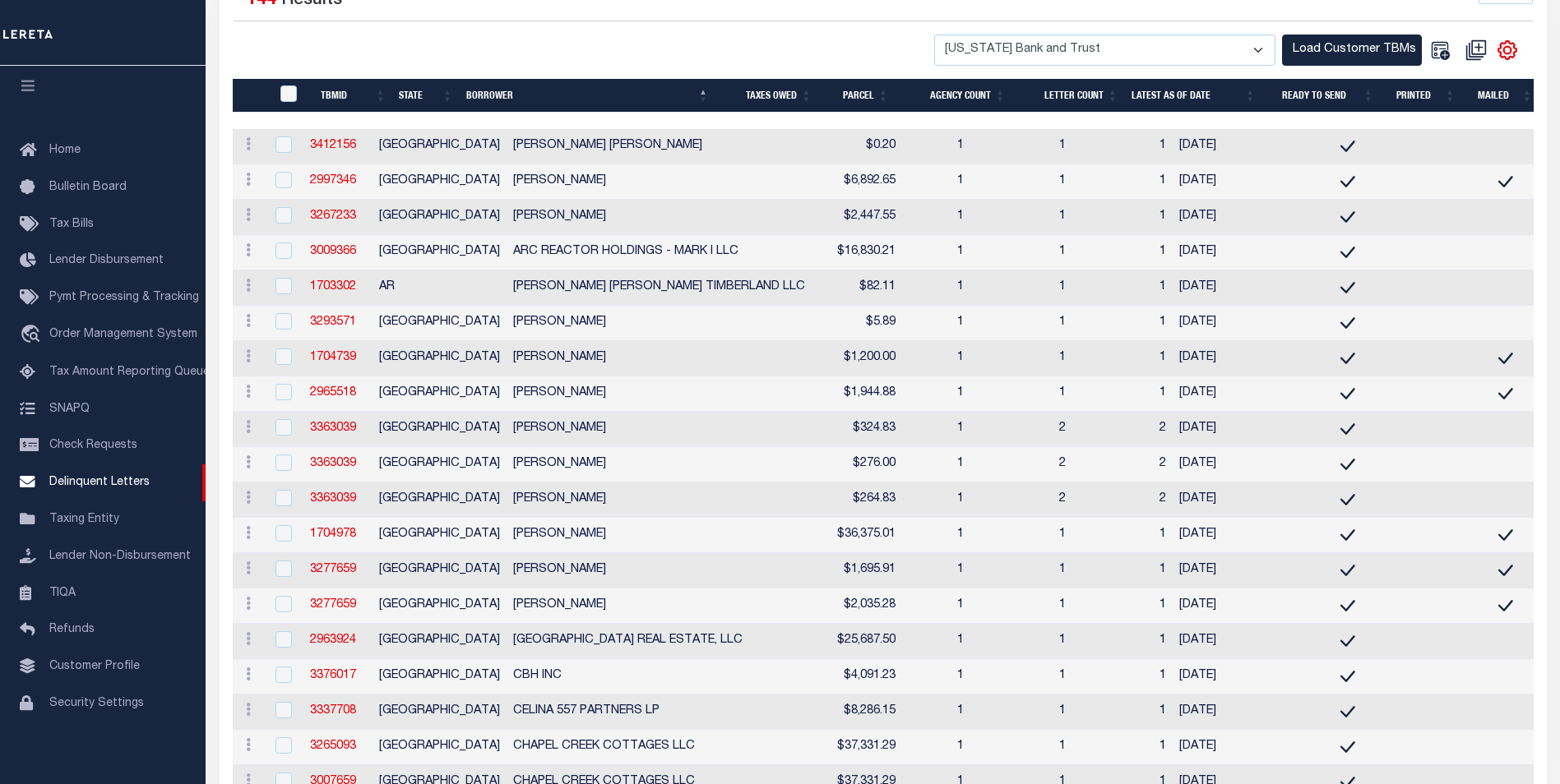
scroll to position [329, 0]
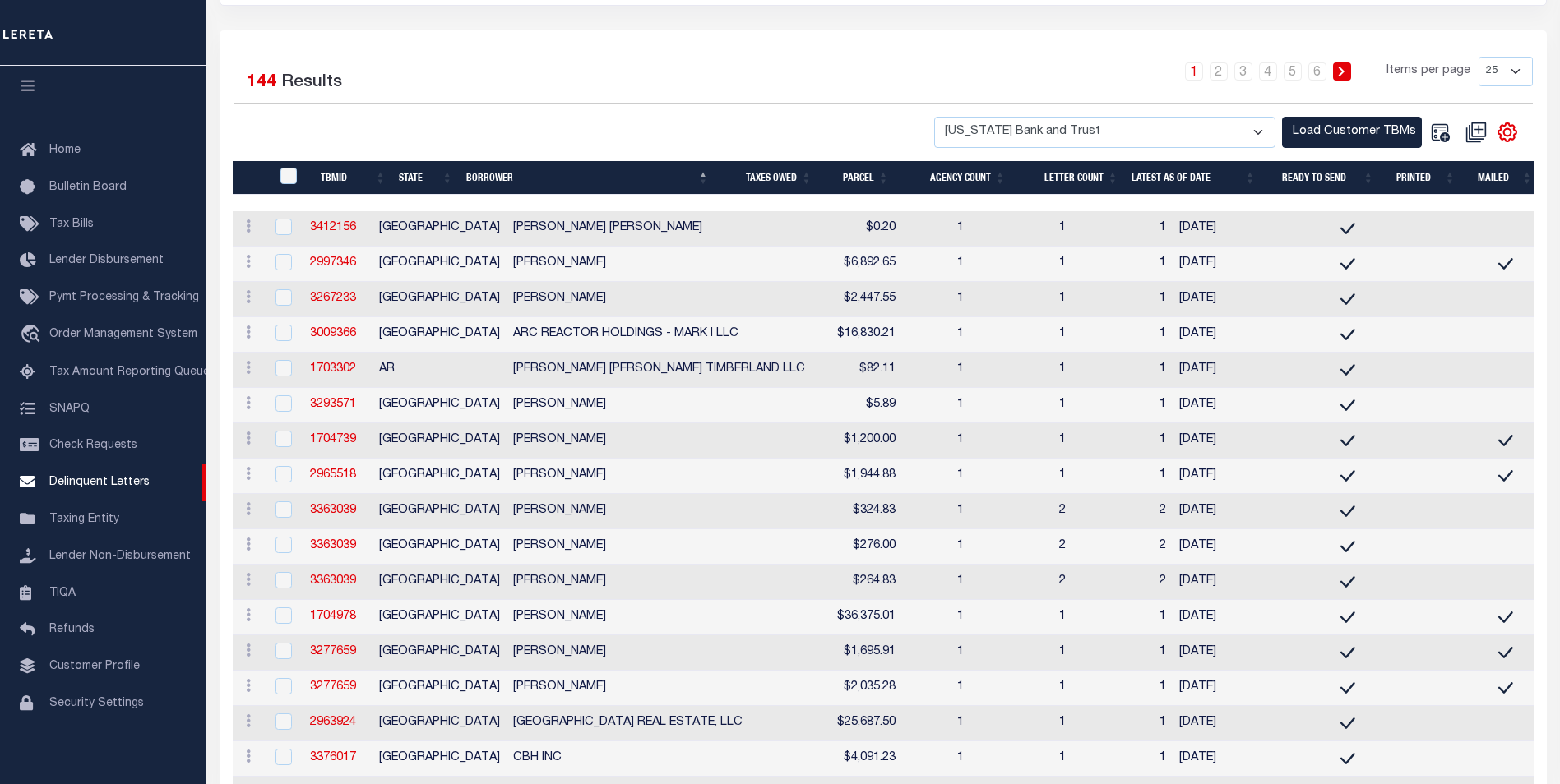
click at [1520, 76] on select "25 50 100 500 1000" at bounding box center [1505, 71] width 54 height 29
select select "500"
click at [1478, 57] on select "25 50 100 500 1000" at bounding box center [1505, 71] width 54 height 29
click at [1110, 76] on div "1 2 3 4 5 6 Items per page 25 50 100 500 1000" at bounding box center [1048, 78] width 969 height 43
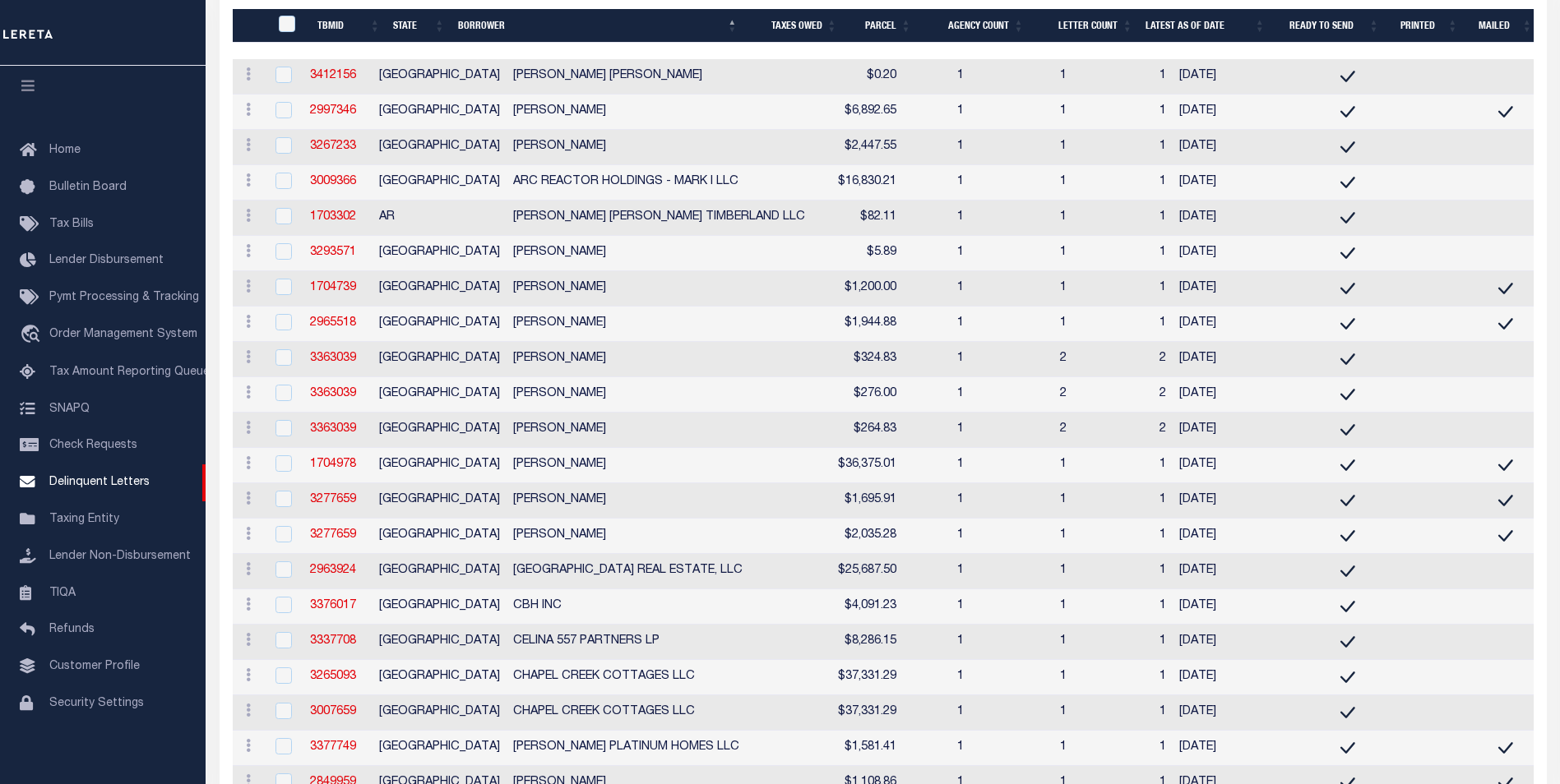
scroll to position [247, 0]
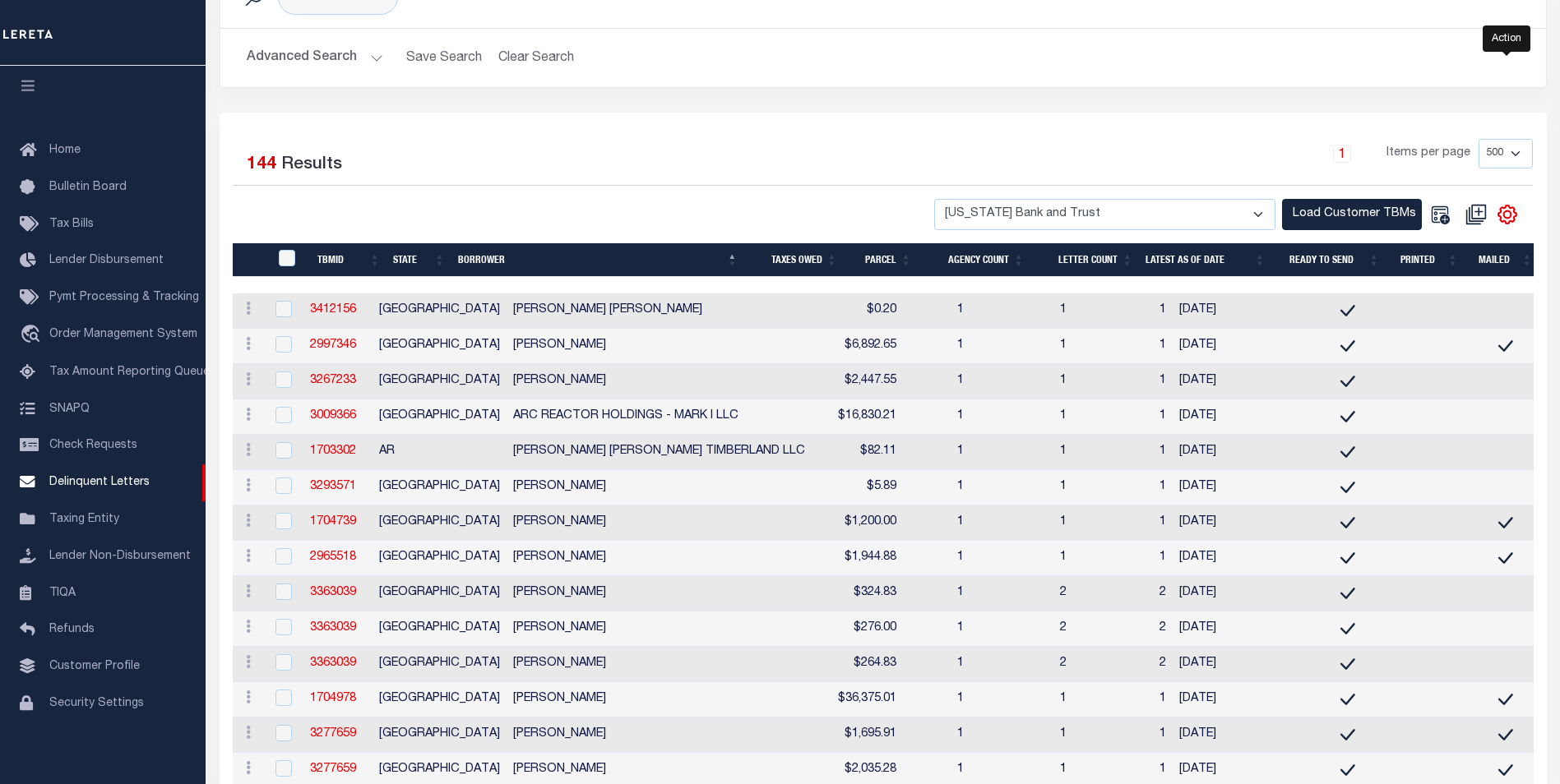
click at [1512, 213] on icon "" at bounding box center [1507, 214] width 22 height 22
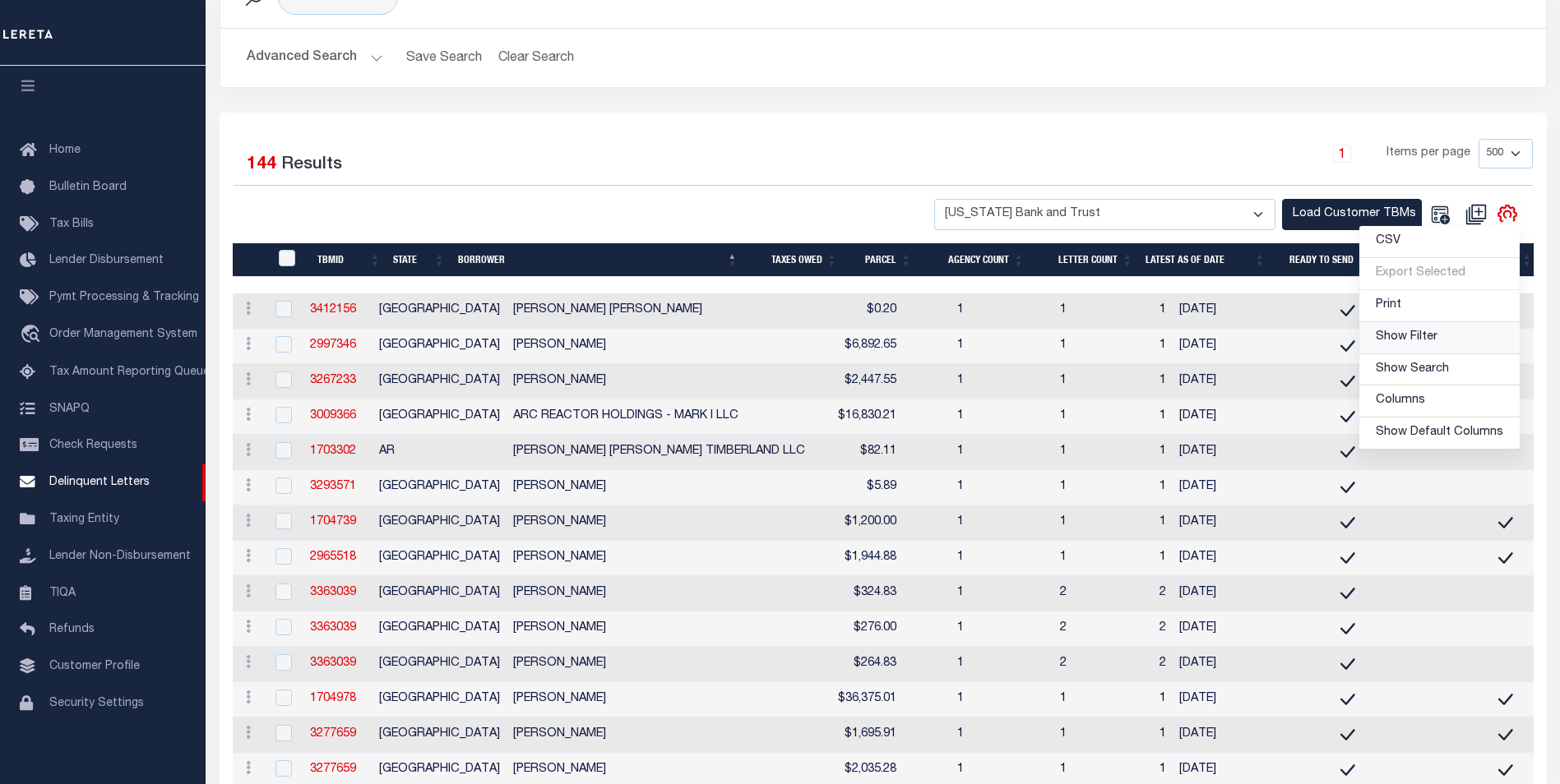
click at [1432, 334] on span "Show Filter" at bounding box center [1407, 337] width 62 height 12
select select
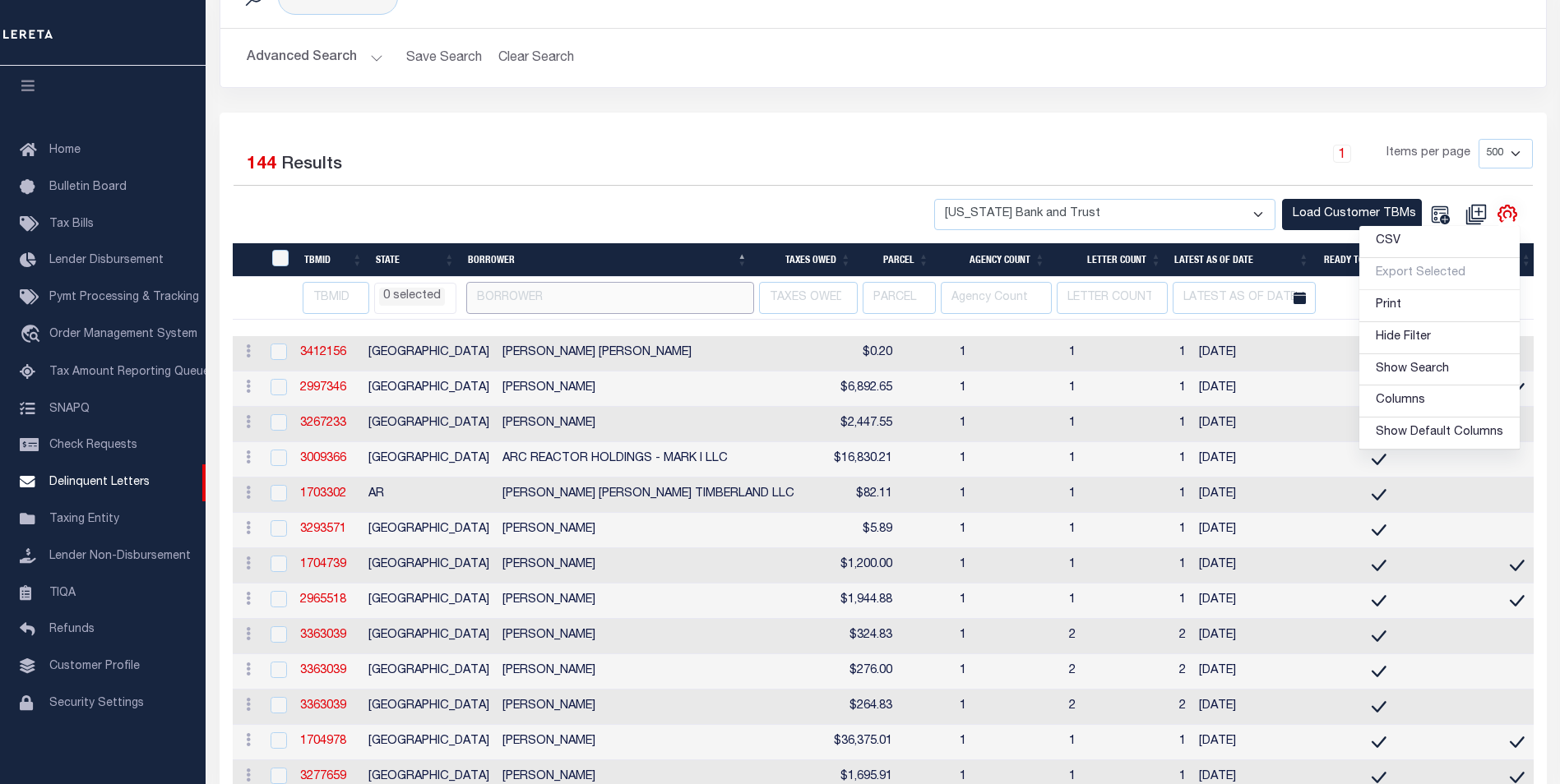
click at [630, 294] on input "text" at bounding box center [610, 298] width 288 height 32
type input "[PERSON_NAME]"
select select
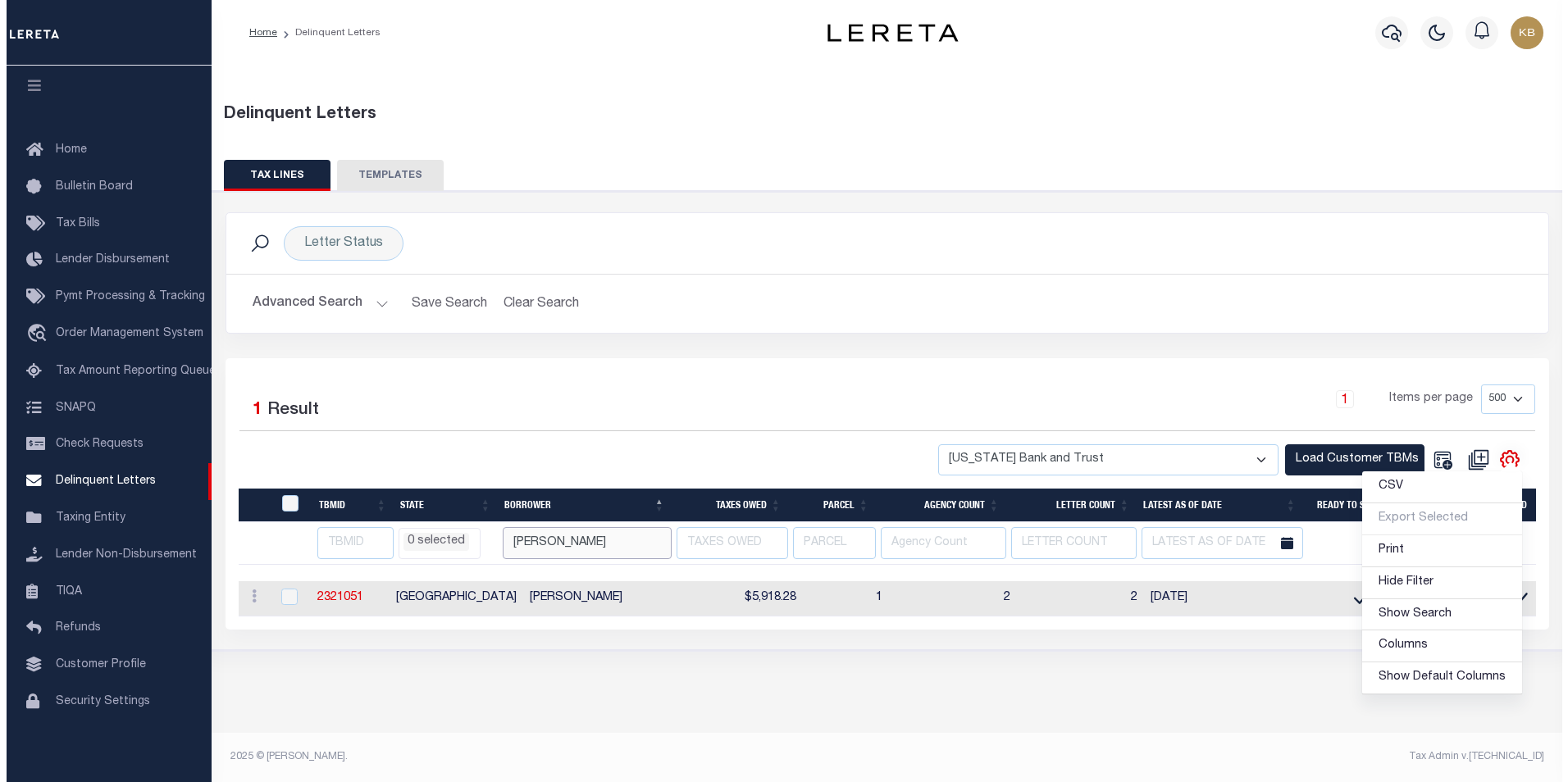
scroll to position [0, 0]
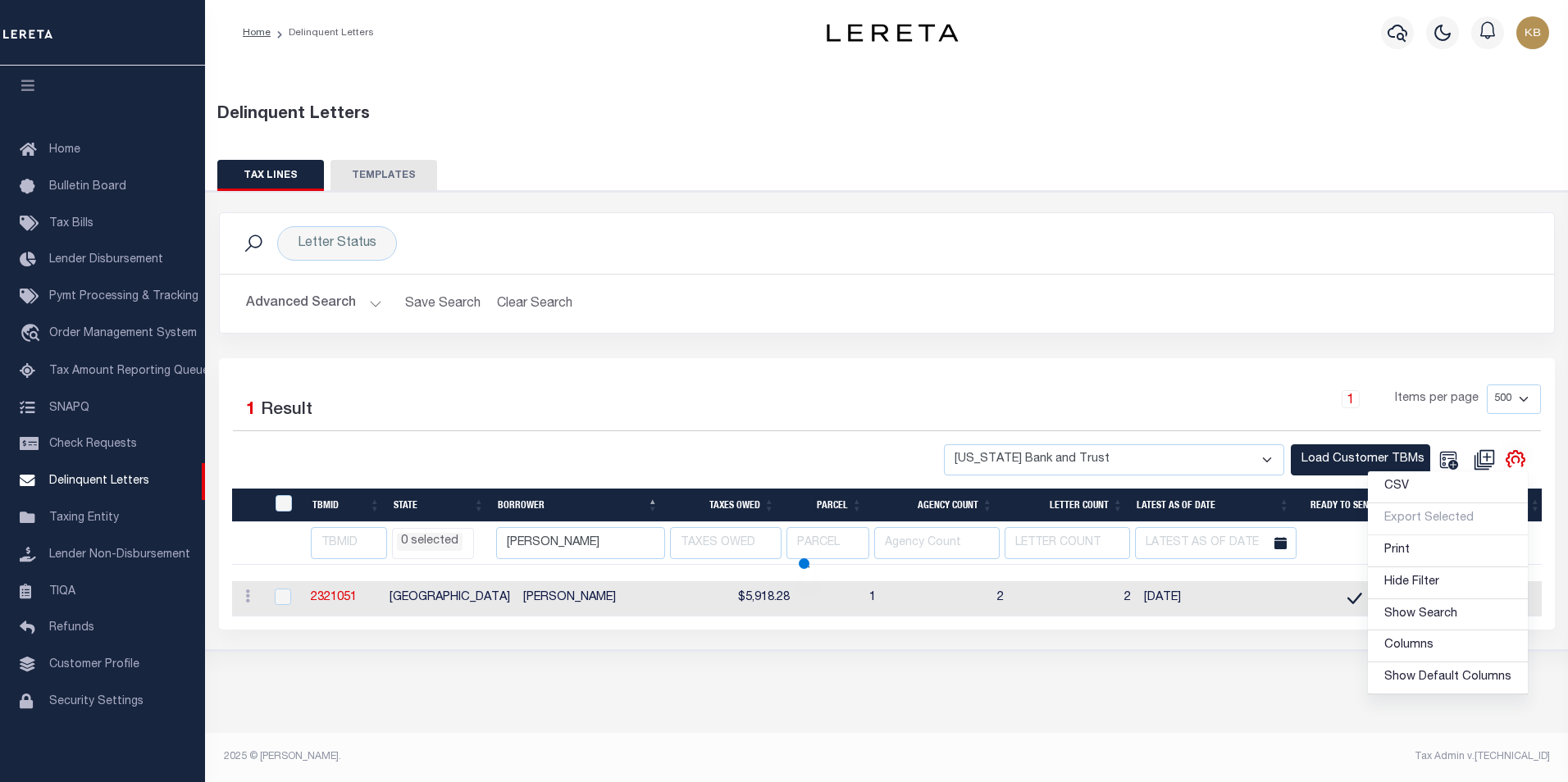
click at [1107, 389] on div "1 Items per page 25 50 100 500 1000" at bounding box center [1053, 405] width 975 height 42
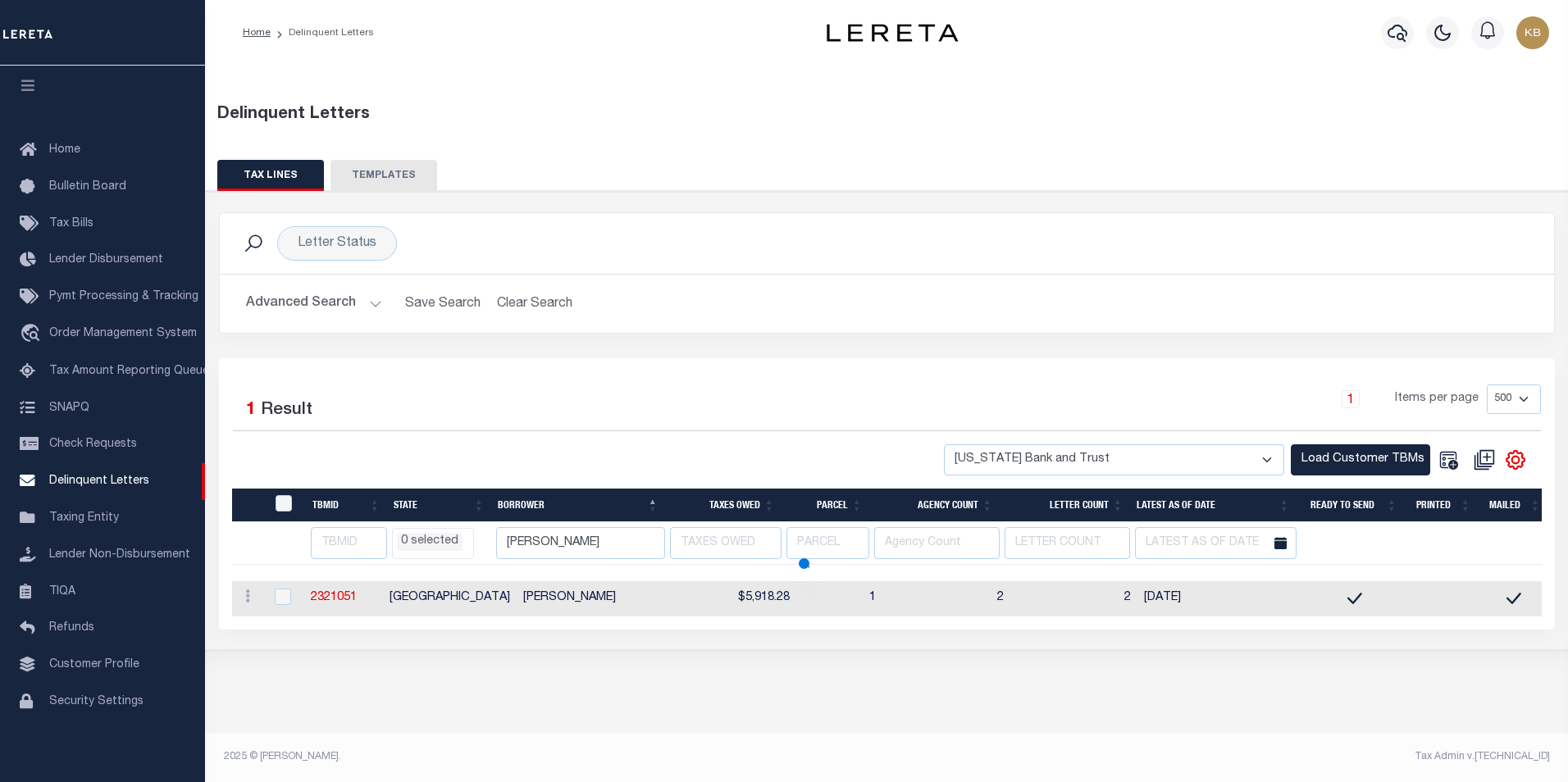
select select
click at [1515, 458] on icon "" at bounding box center [1515, 460] width 7 height 7
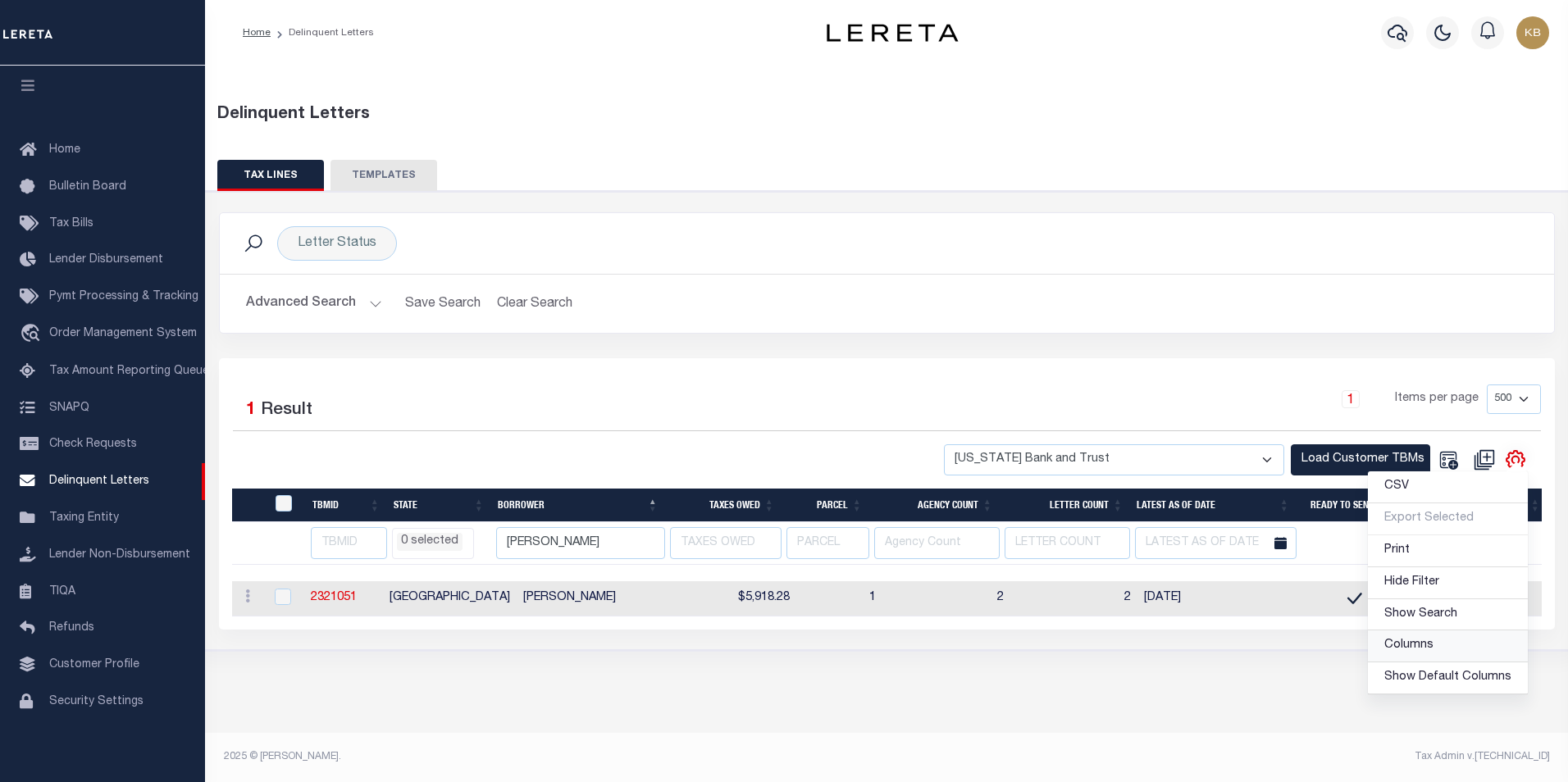
click at [1448, 650] on link "Columns" at bounding box center [1447, 646] width 160 height 32
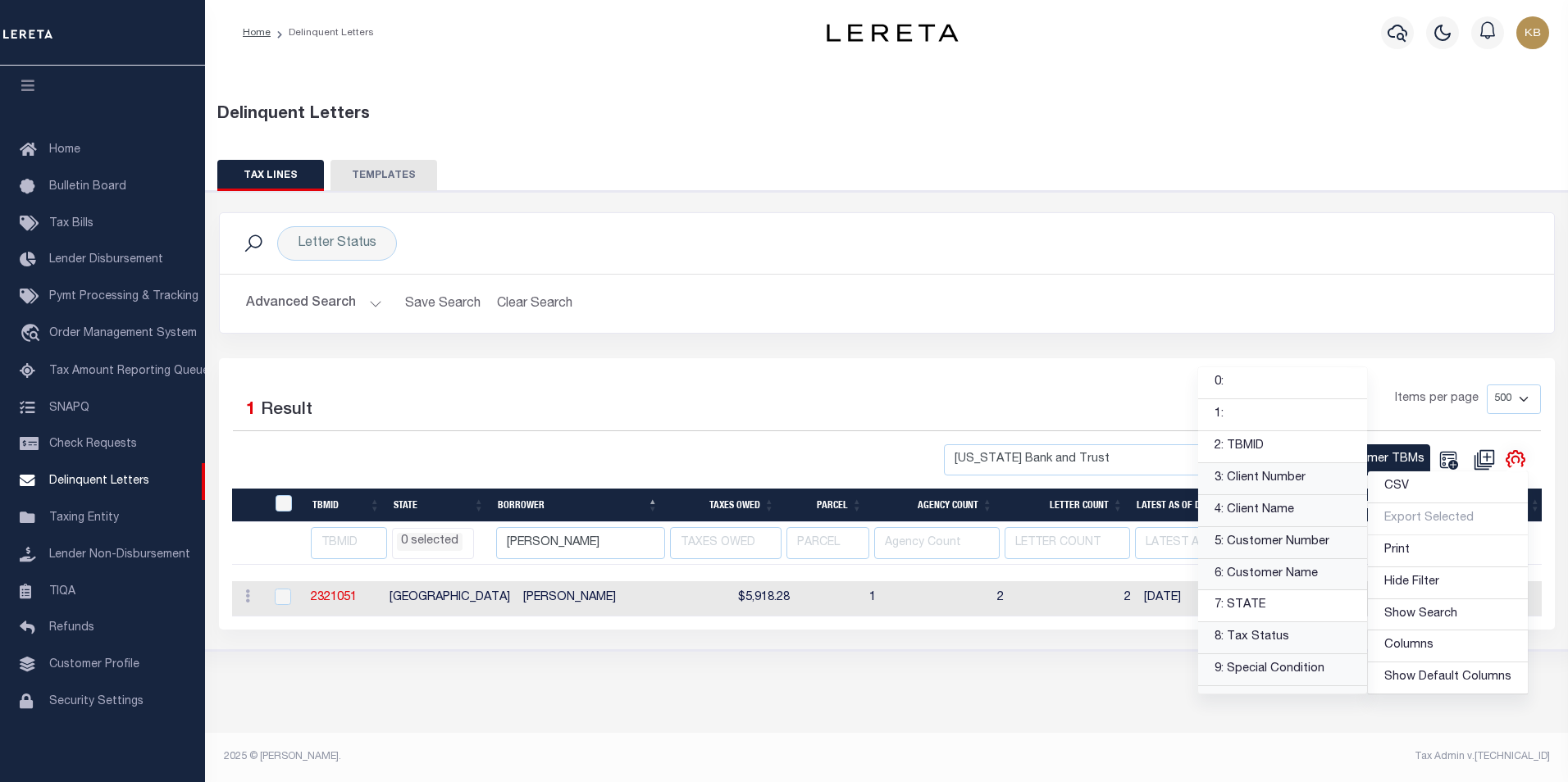
click at [1313, 544] on link "5: Customer Number" at bounding box center [1282, 543] width 169 height 32
select select
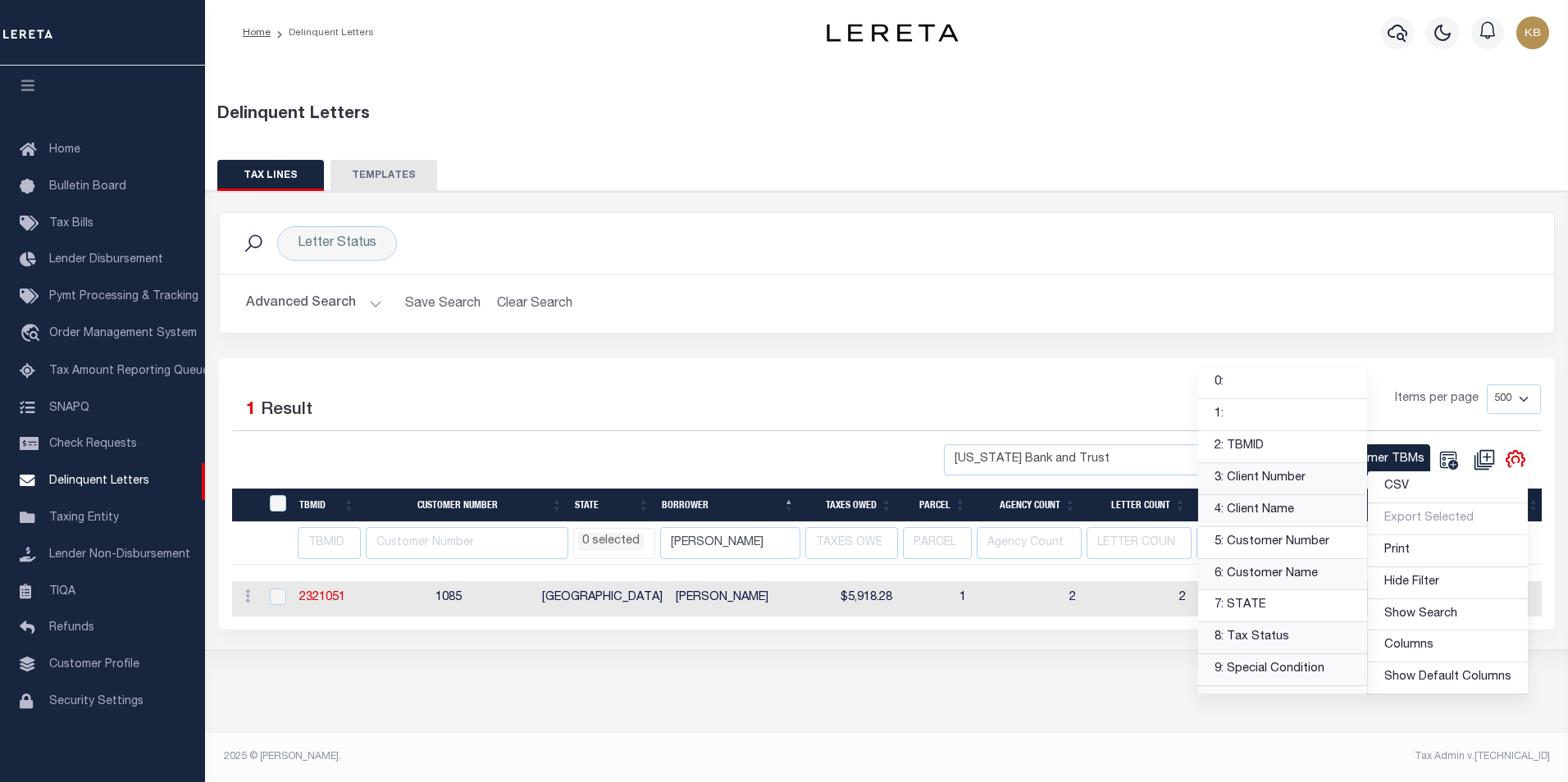
click at [1313, 576] on link "6: Customer Name" at bounding box center [1282, 575] width 169 height 32
select select
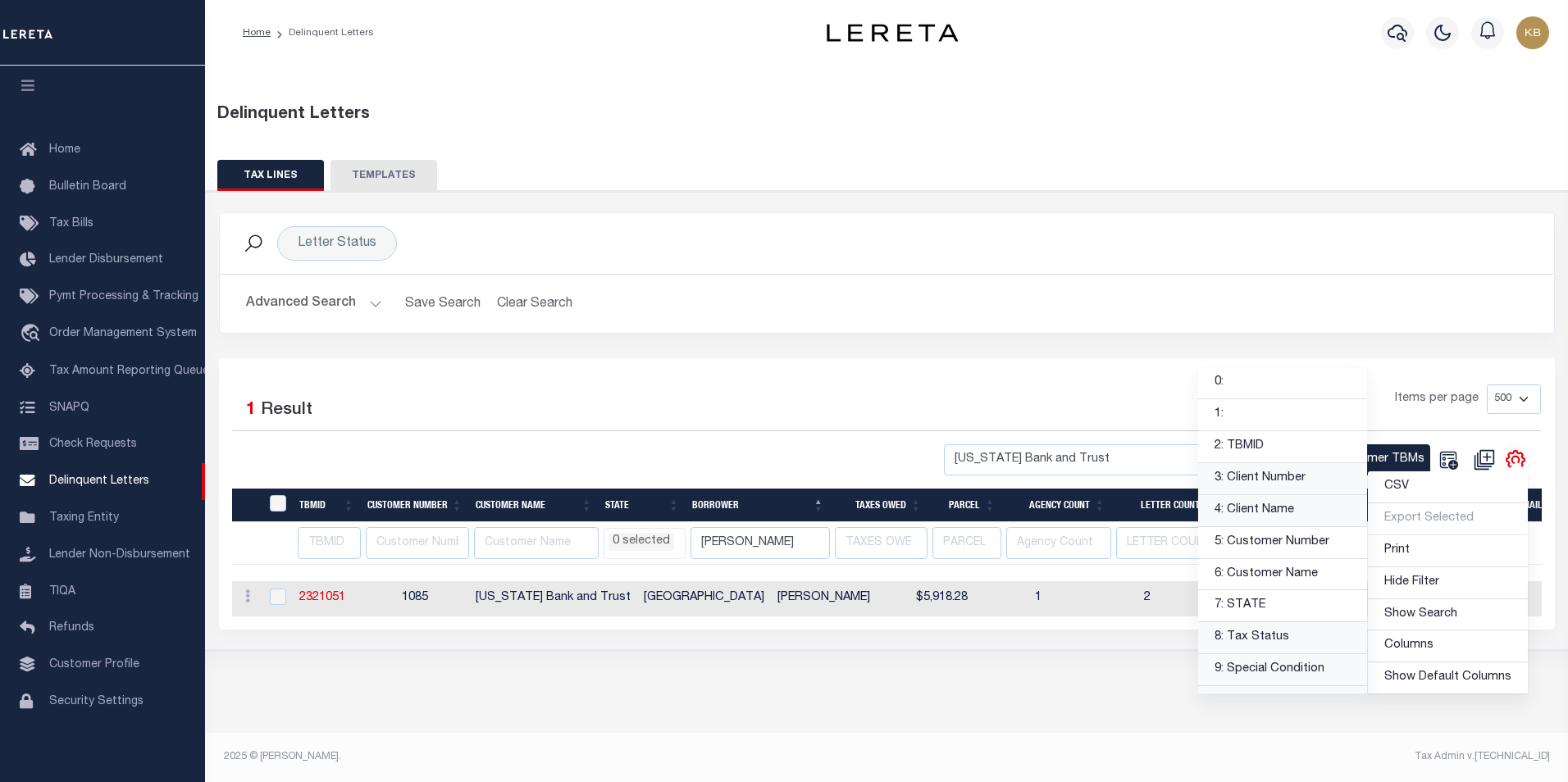
click at [948, 717] on div "Delinquent Letters TAX LINES TEMPLATES Is 1" at bounding box center [886, 418] width 1363 height 705
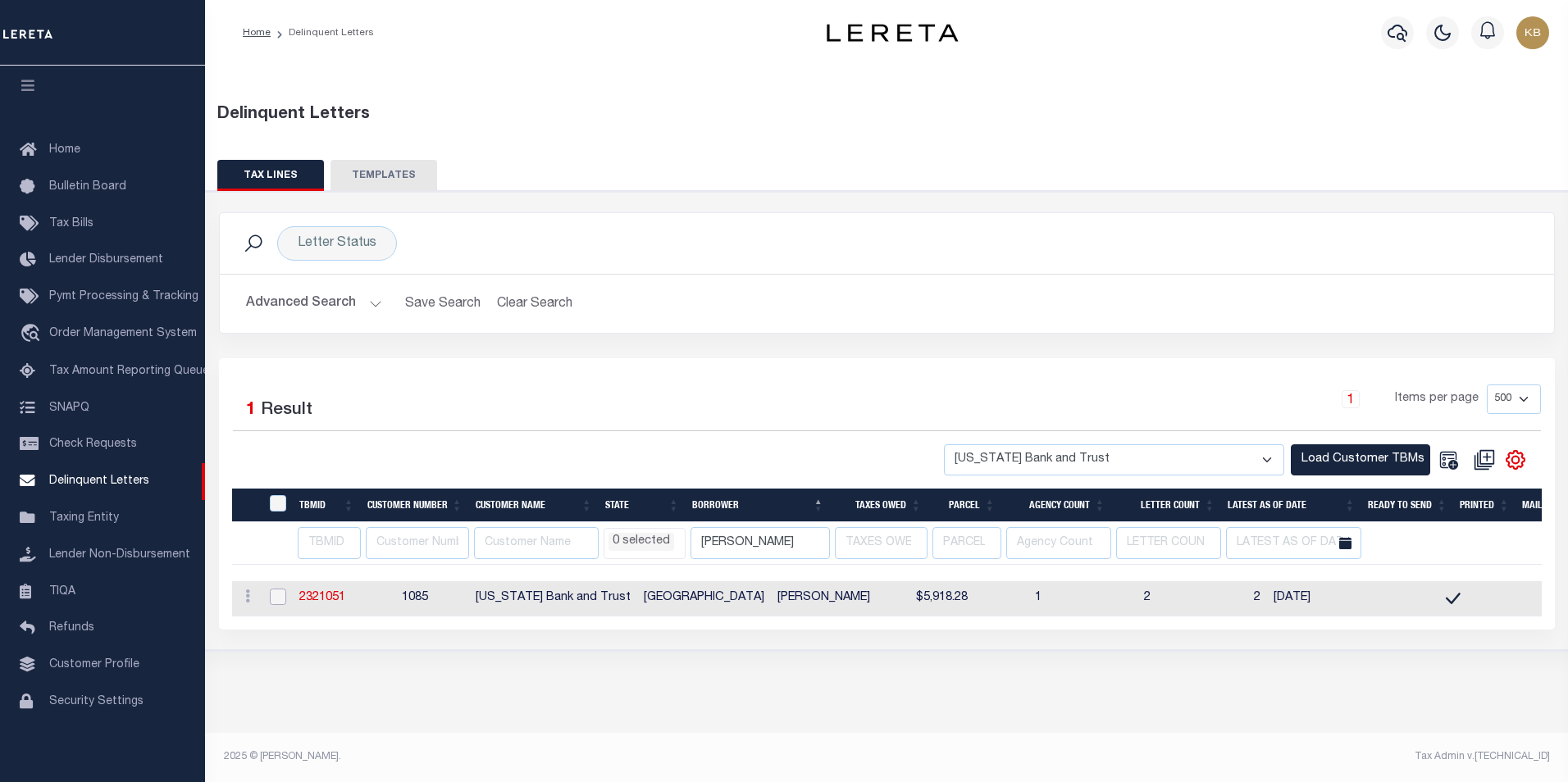
click at [279, 600] on input "checkbox" at bounding box center [278, 597] width 17 height 17
checkbox input "true"
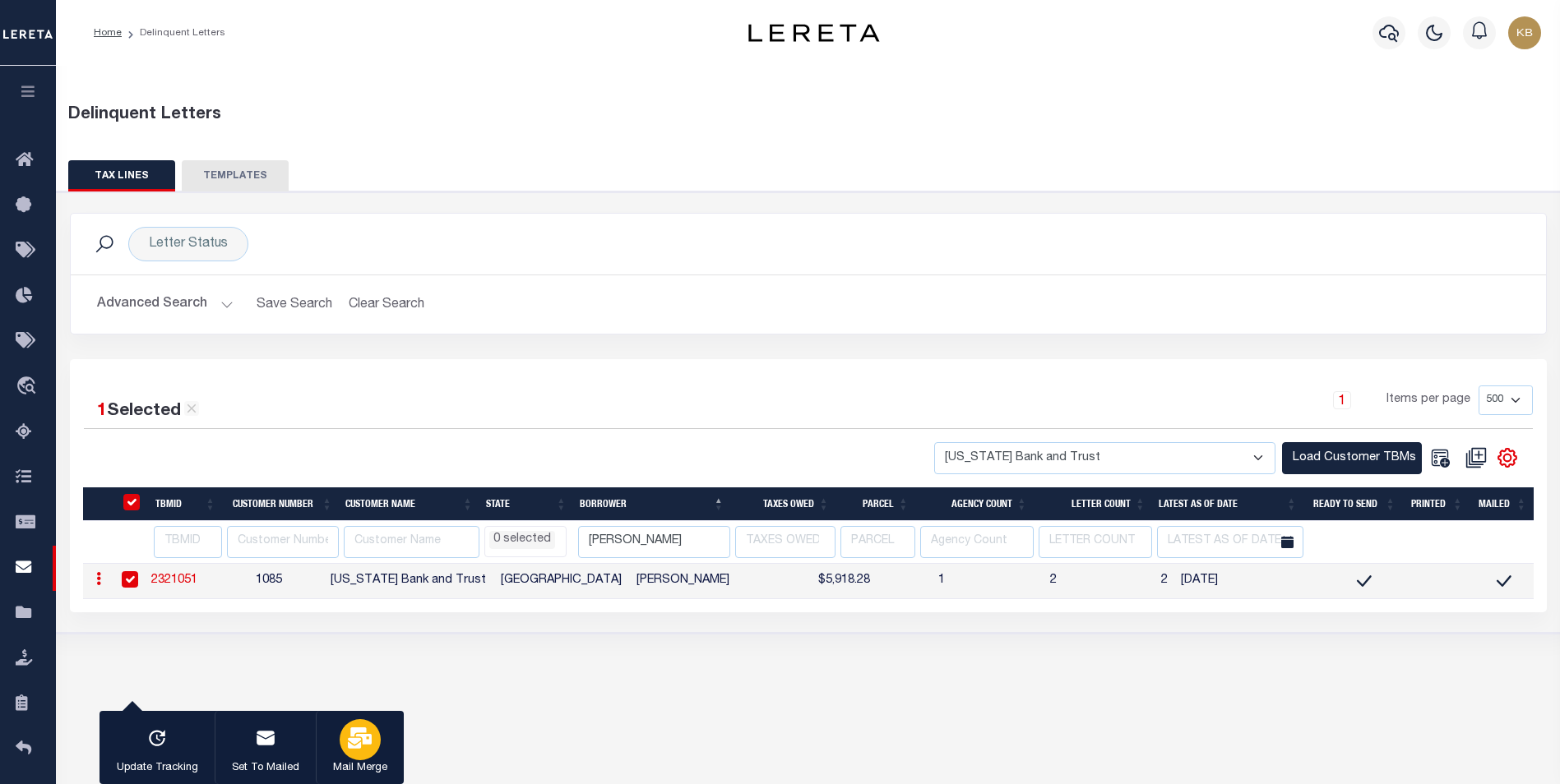
click at [353, 739] on icon "button" at bounding box center [360, 738] width 24 height 22
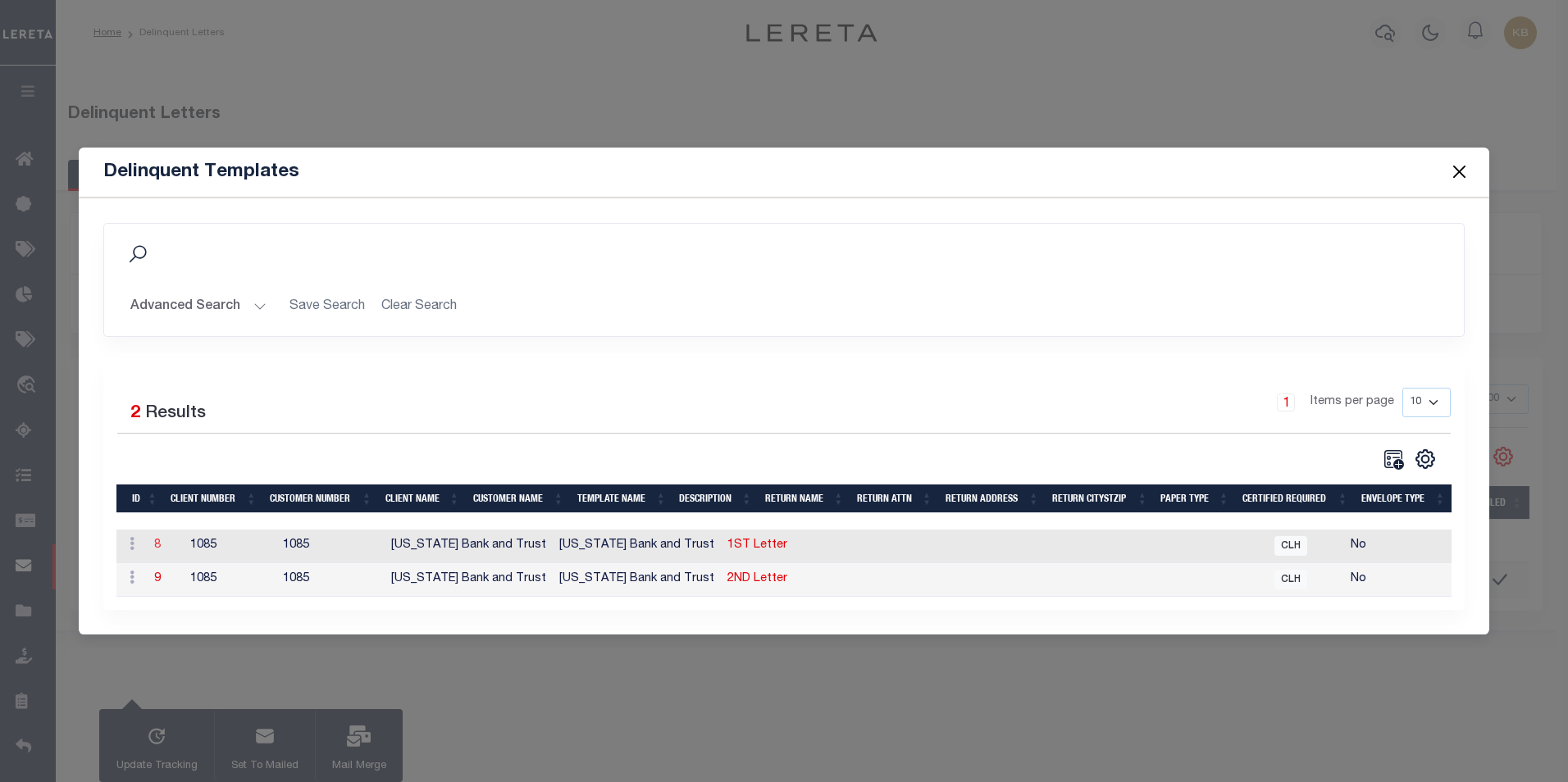
click at [154, 543] on link "8" at bounding box center [157, 546] width 7 height 12
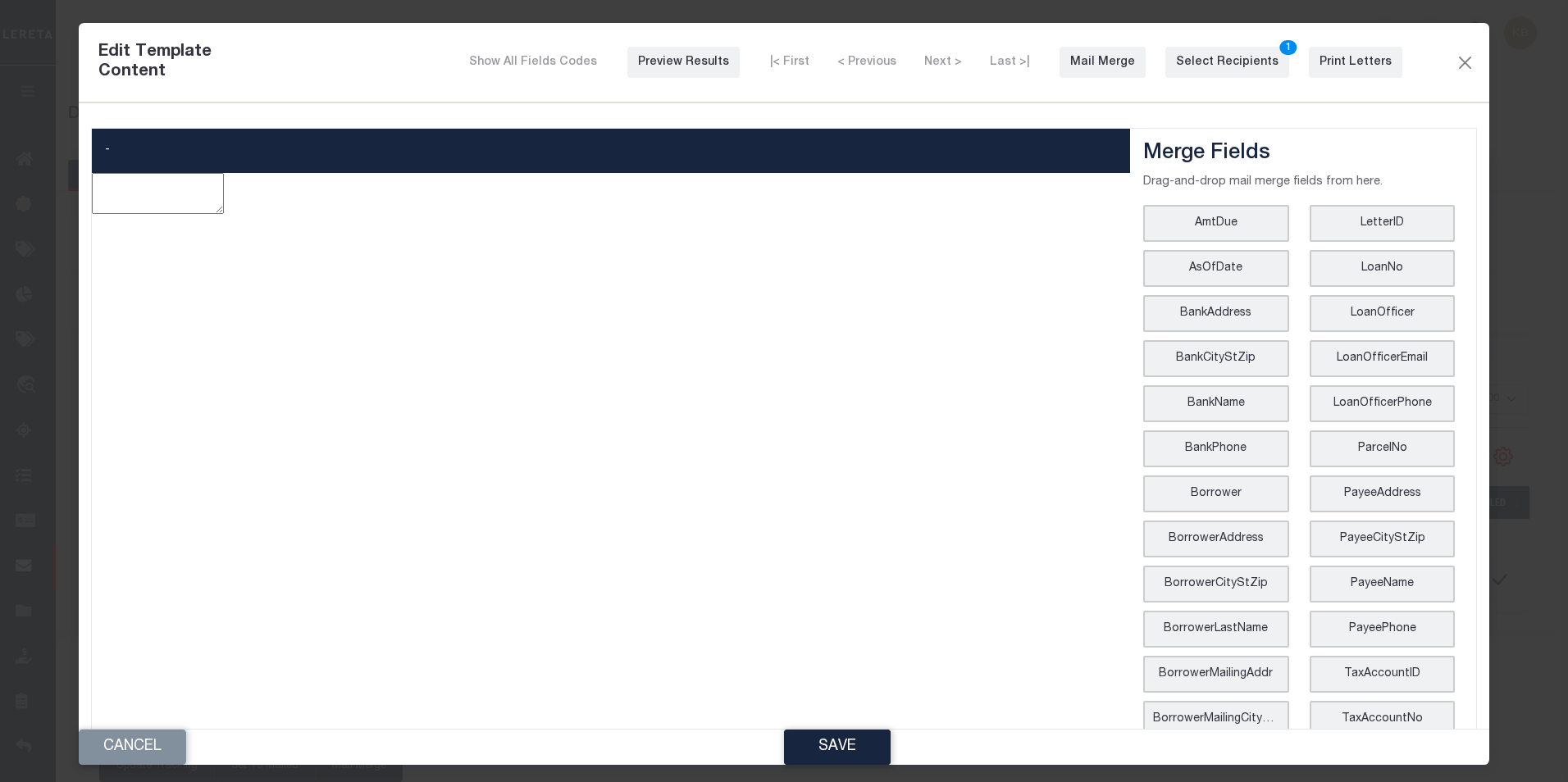
type textarea "<p style="text-align: center;"><img style="float: left;" title="[US_STATE] Bank…"
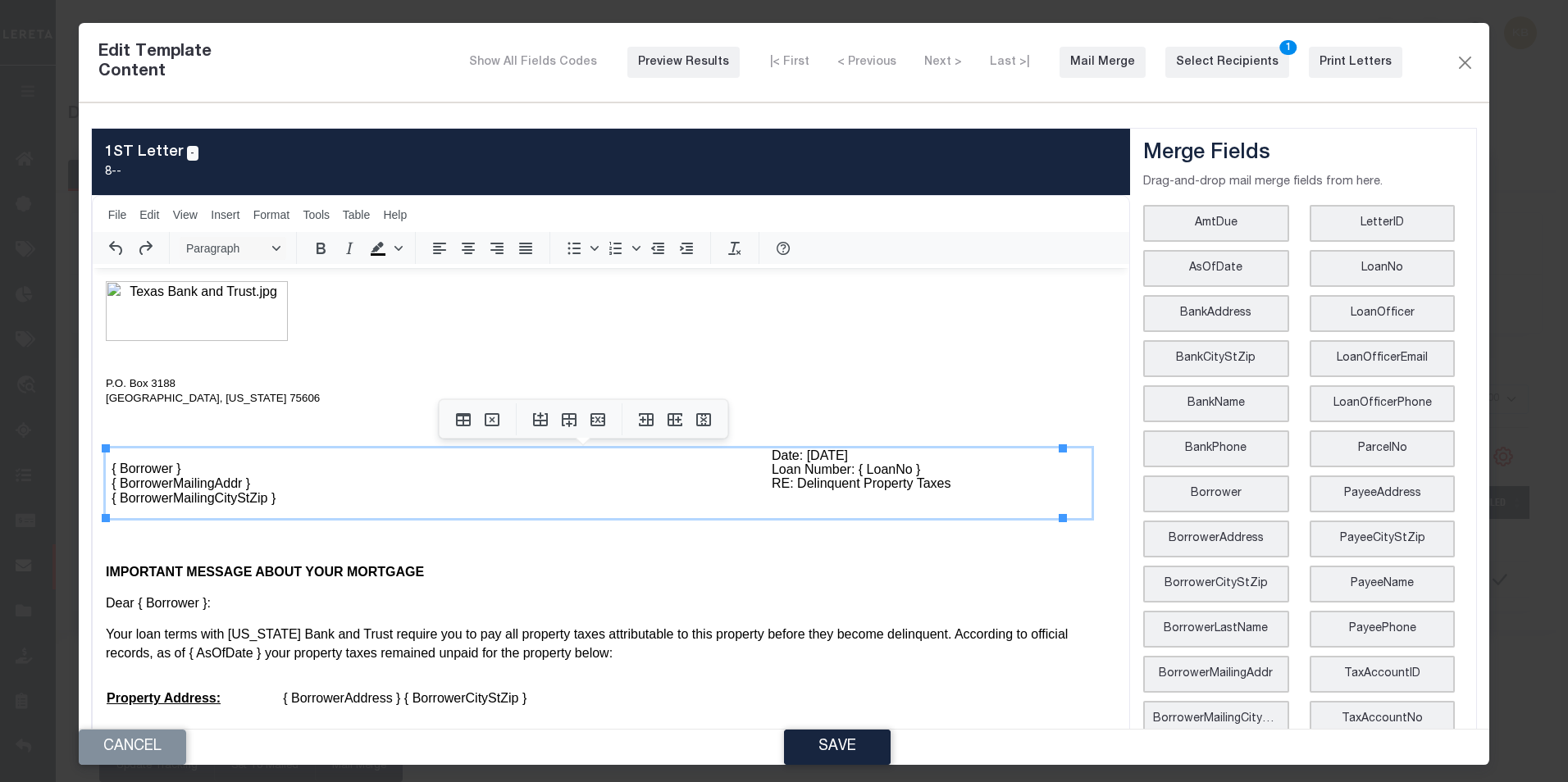
drag, startPoint x: 792, startPoint y: 457, endPoint x: 843, endPoint y: 457, distance: 51.0
click at [843, 457] on p "Date: [DATE] Loan Number: { LoanNo } RE: Delinquent Property Taxes" at bounding box center [928, 469] width 314 height 42
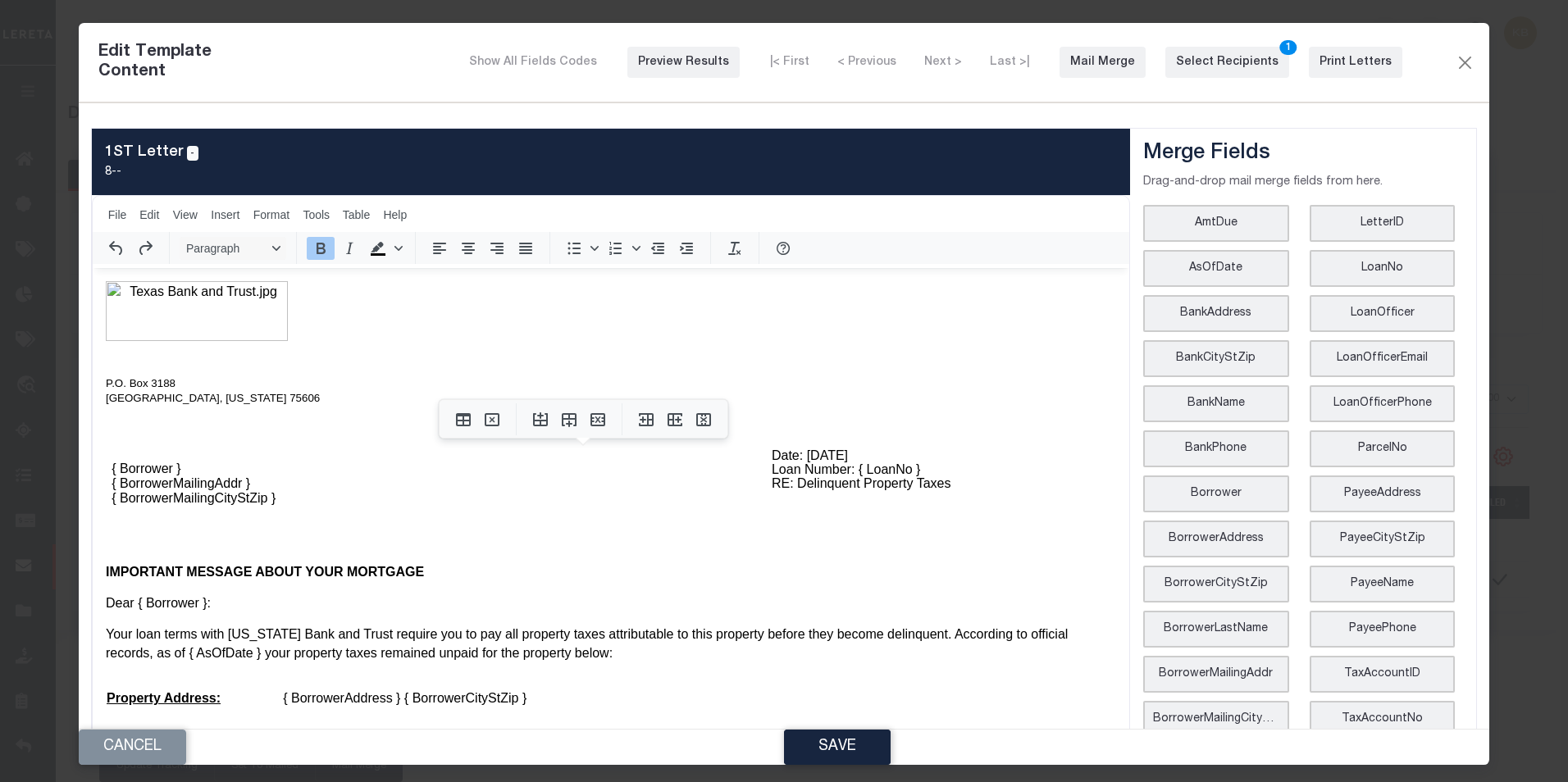
click at [864, 750] on button "Save" at bounding box center [837, 747] width 106 height 35
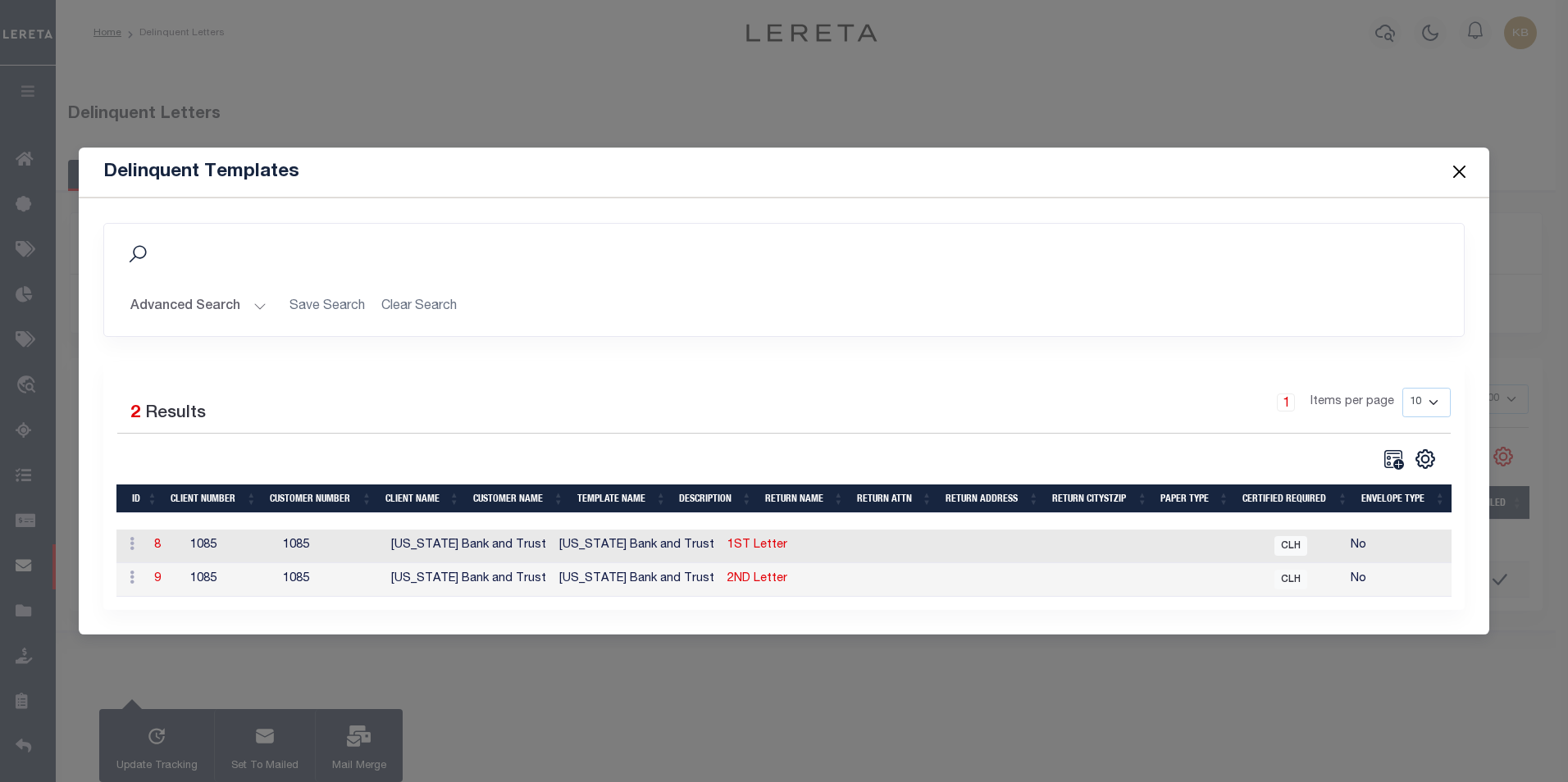
click at [164, 546] on td "8" at bounding box center [165, 547] width 36 height 33
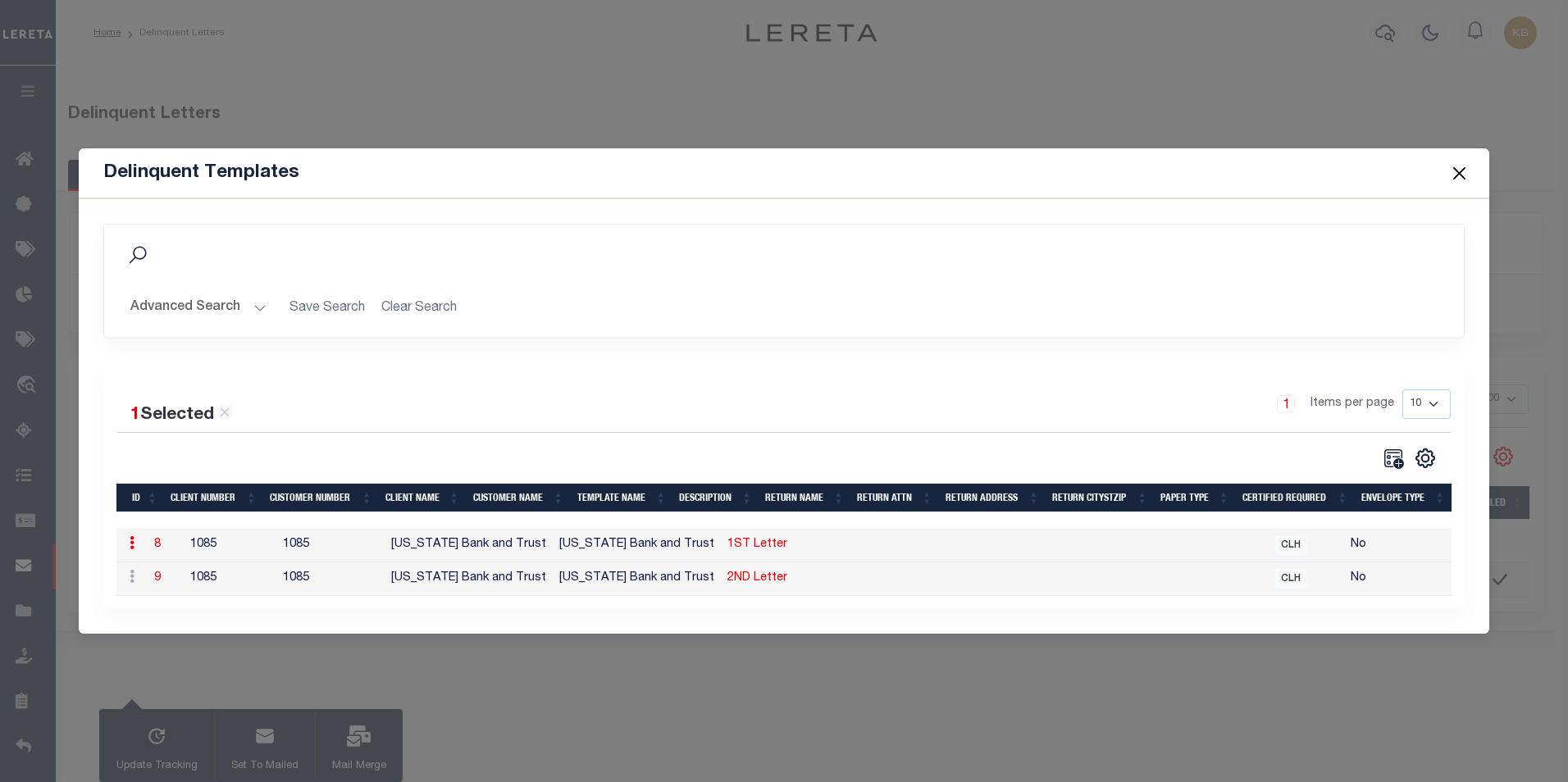
click at [154, 539] on link "8" at bounding box center [157, 545] width 7 height 12
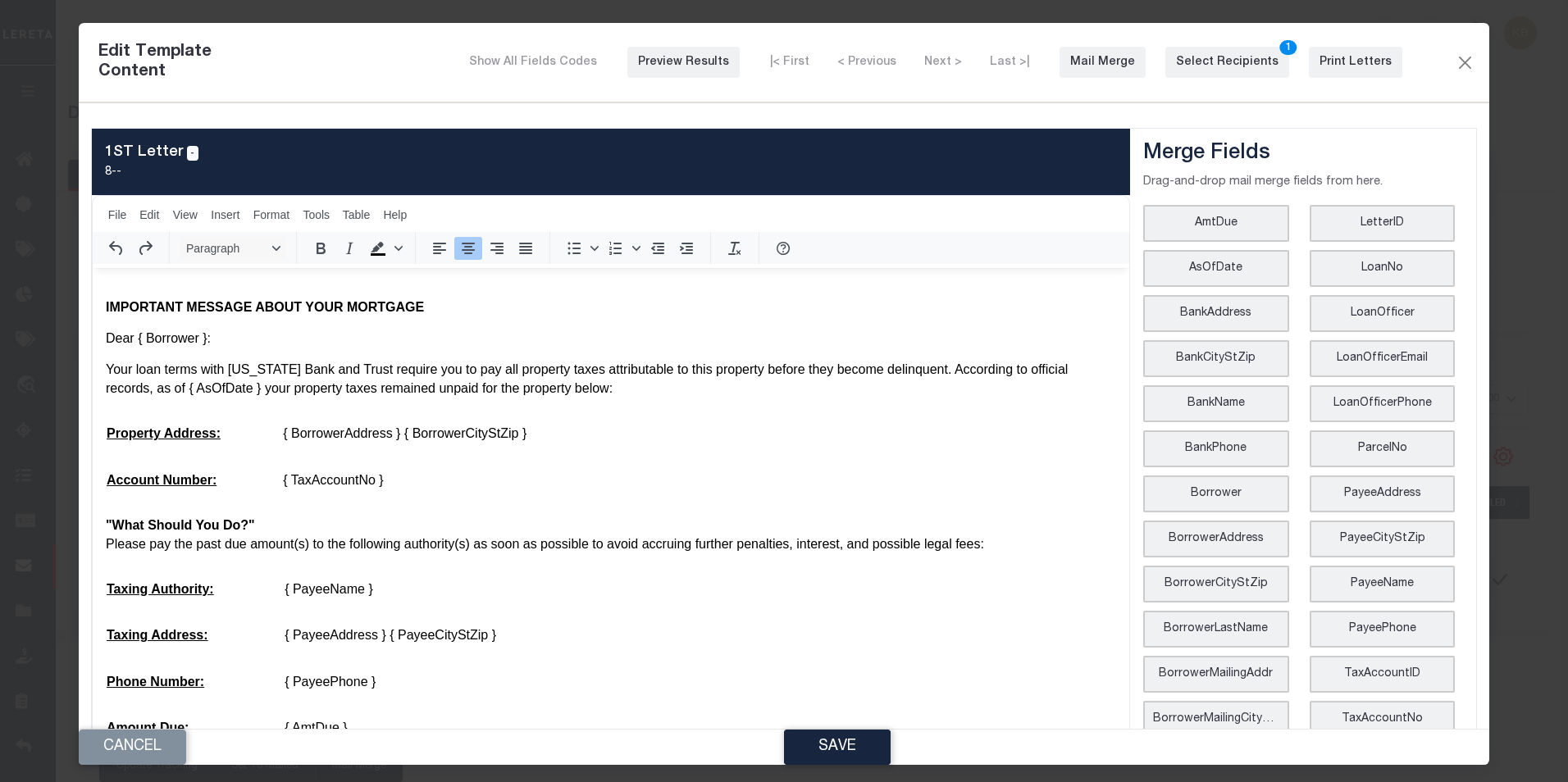
scroll to position [410, 0]
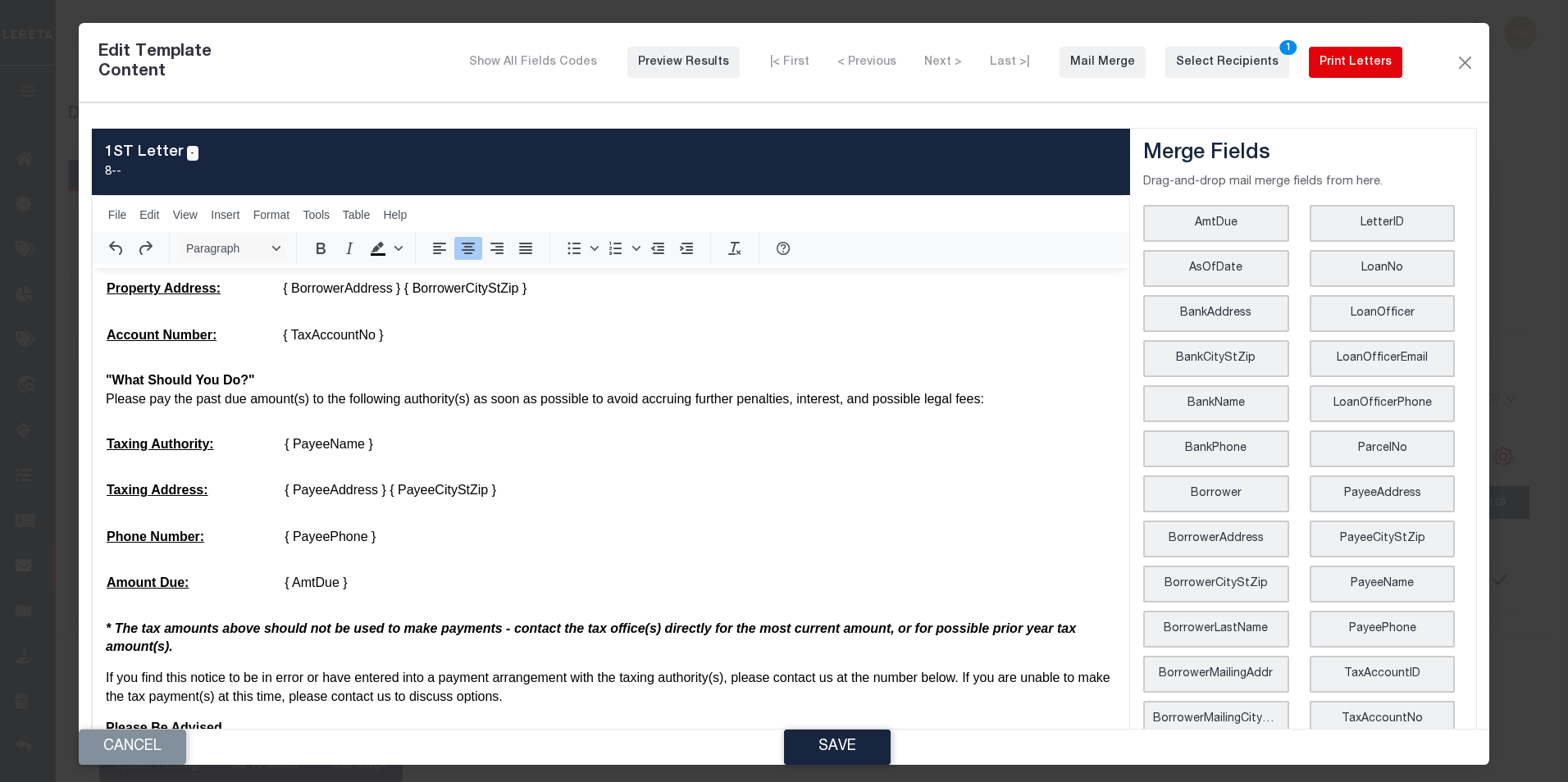
click at [1358, 59] on div "Print Letters" at bounding box center [1355, 62] width 72 height 17
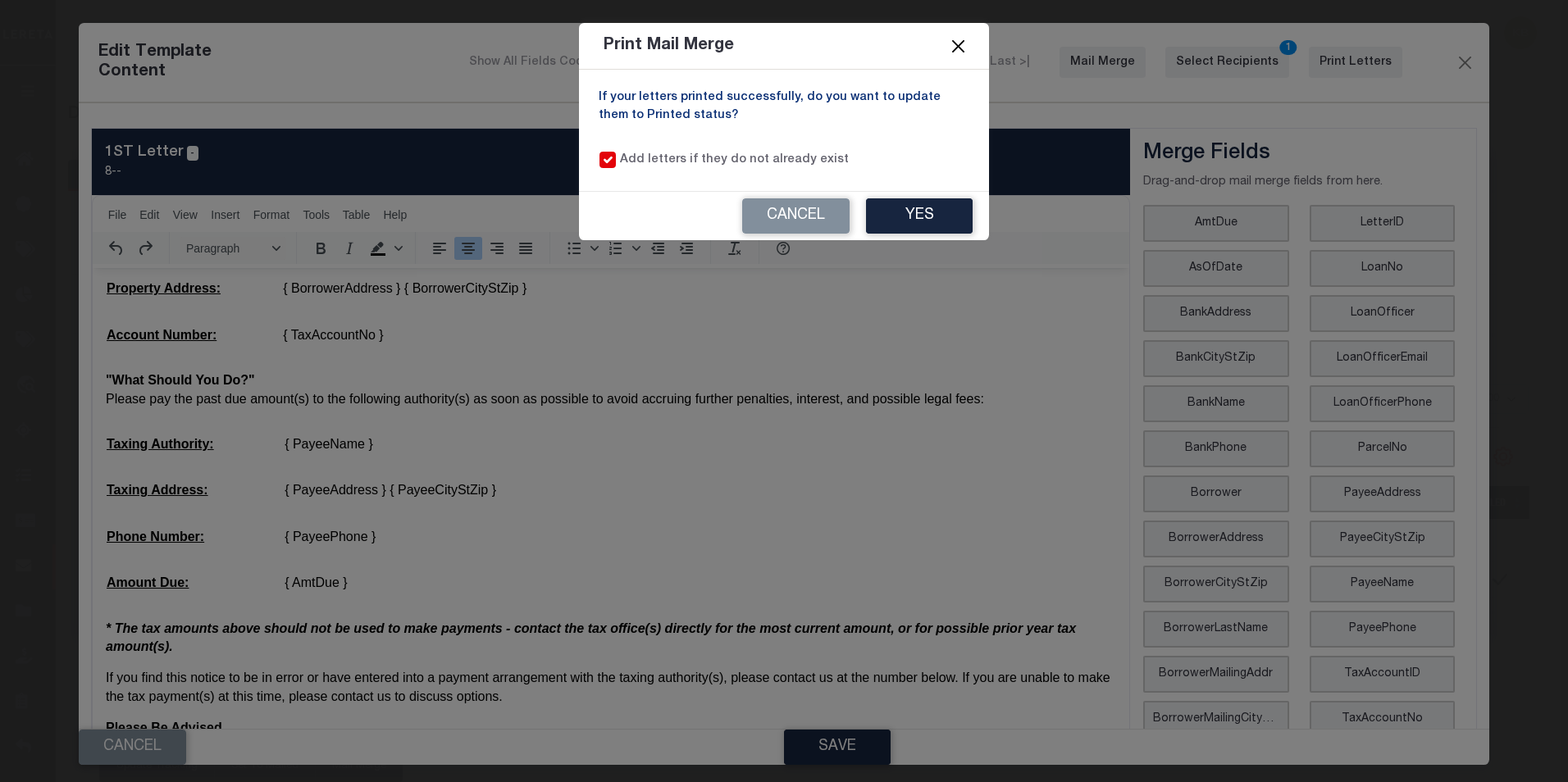
click at [961, 47] on button "Close" at bounding box center [959, 46] width 22 height 22
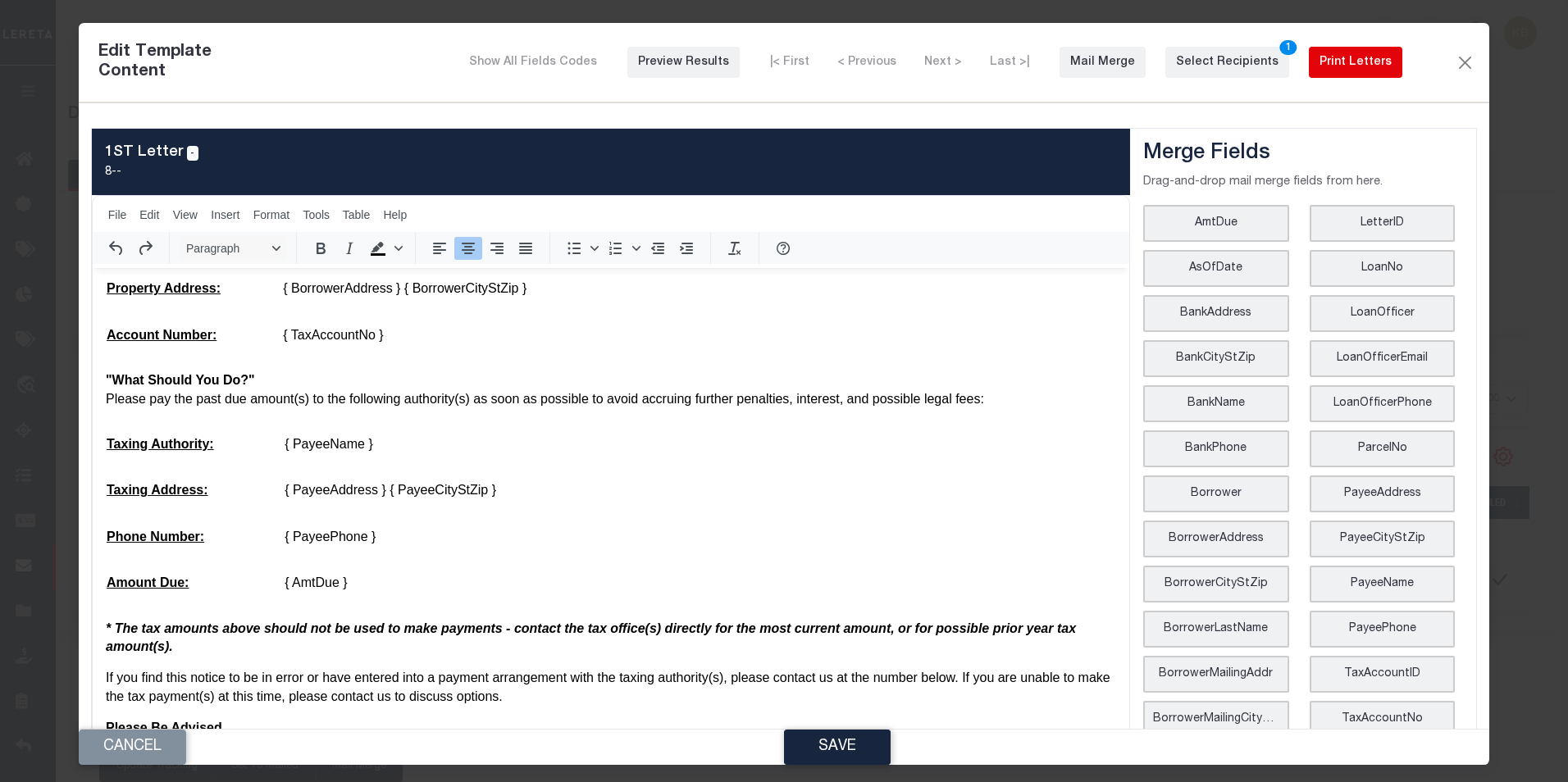
click at [1369, 68] on div "Print Letters" at bounding box center [1355, 62] width 72 height 17
